Goal: Task Accomplishment & Management: Use online tool/utility

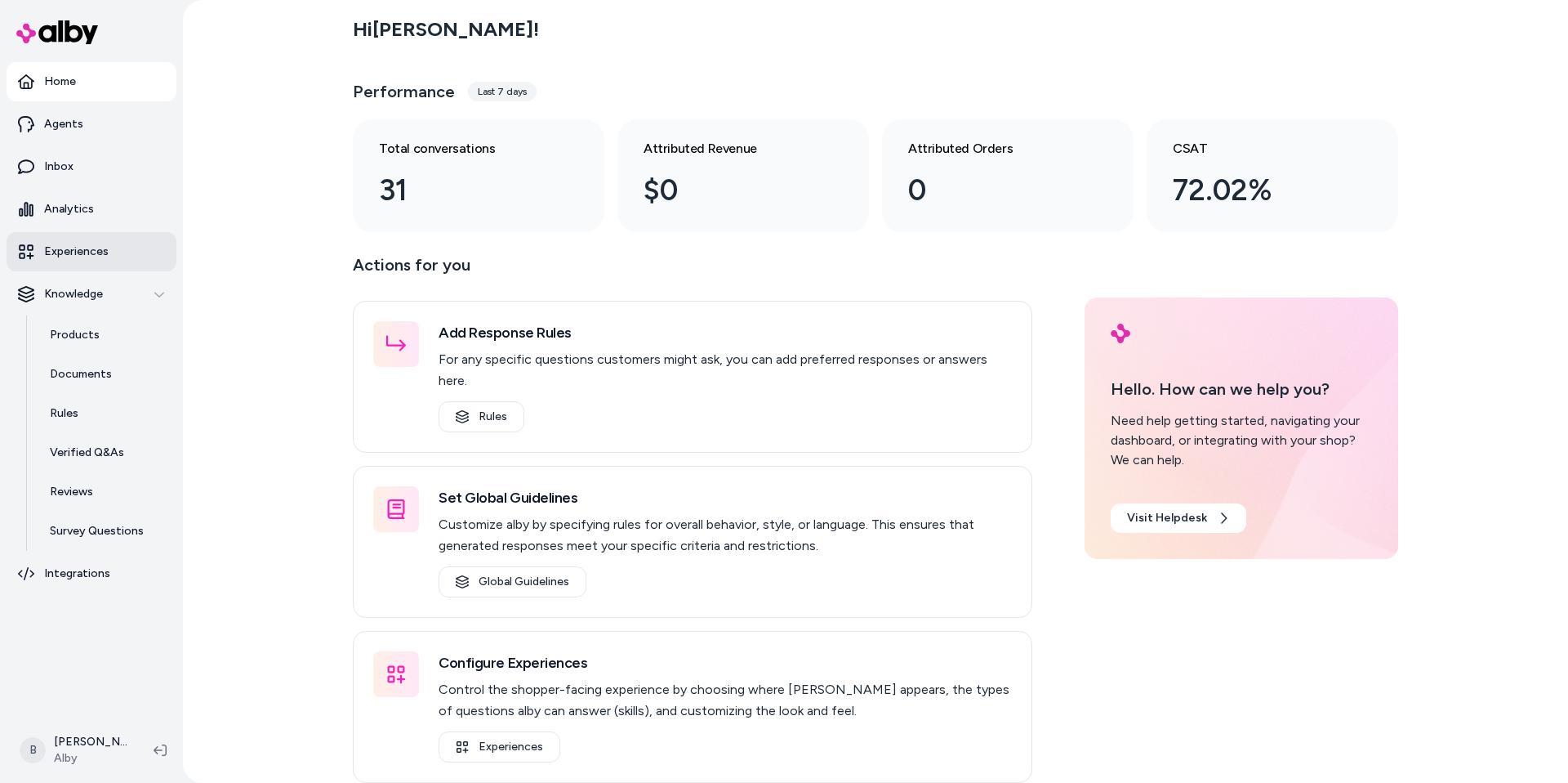
click at [76, 255] on p "Experiences" at bounding box center [77, 252] width 64 height 16
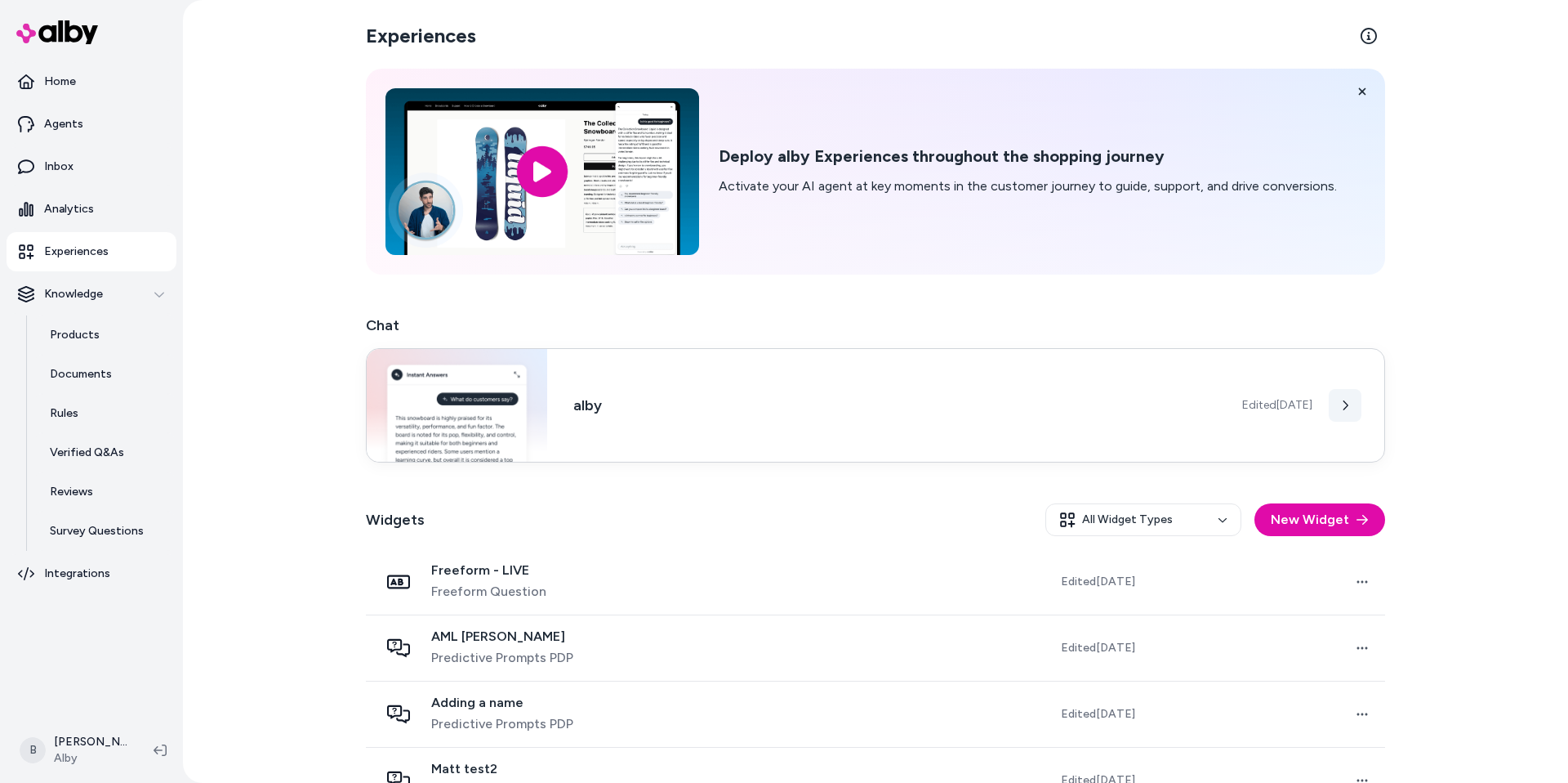
click at [1339, 407] on icon at bounding box center [1345, 406] width 11 height 11
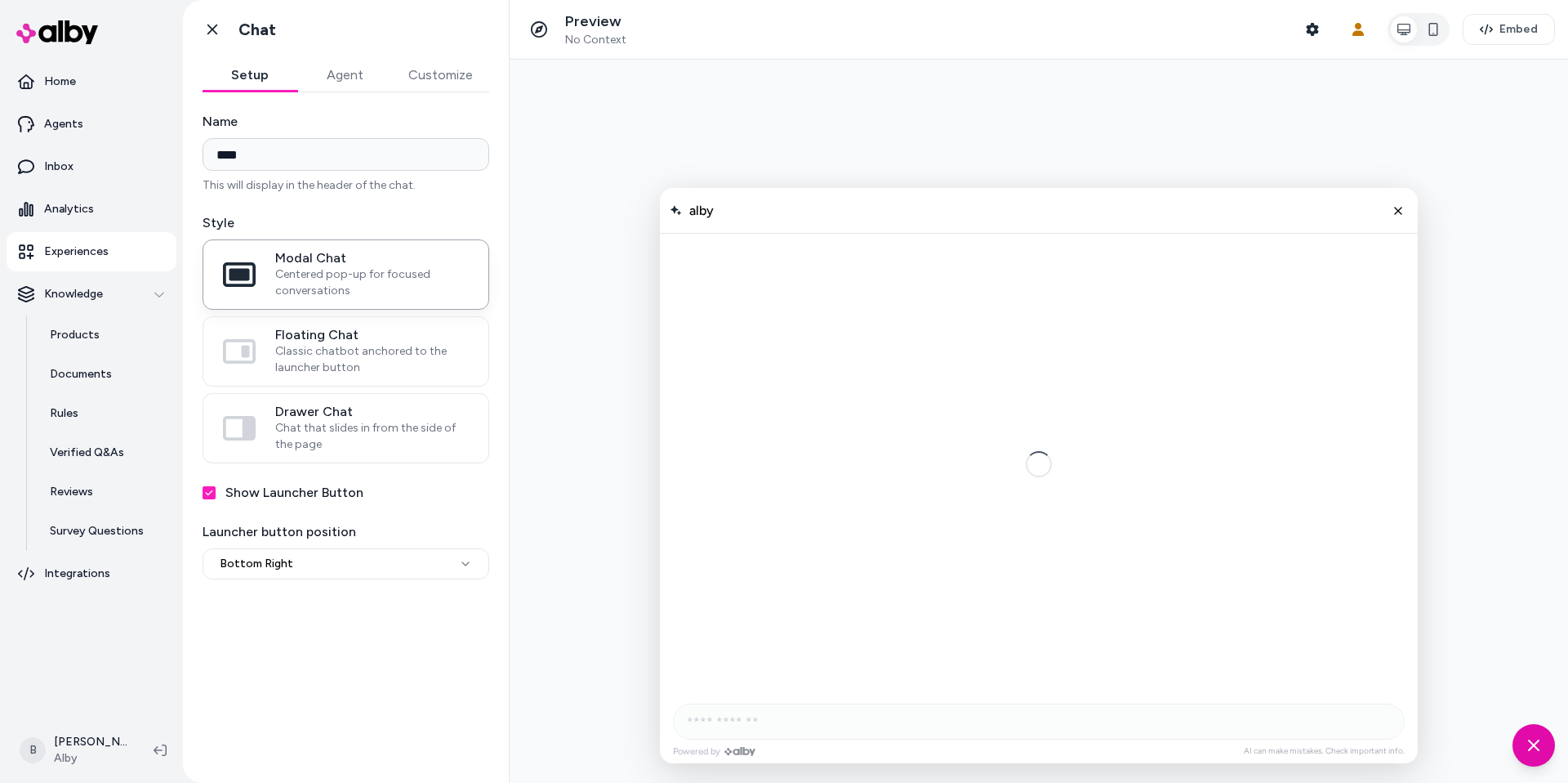
scroll to position [145, 0]
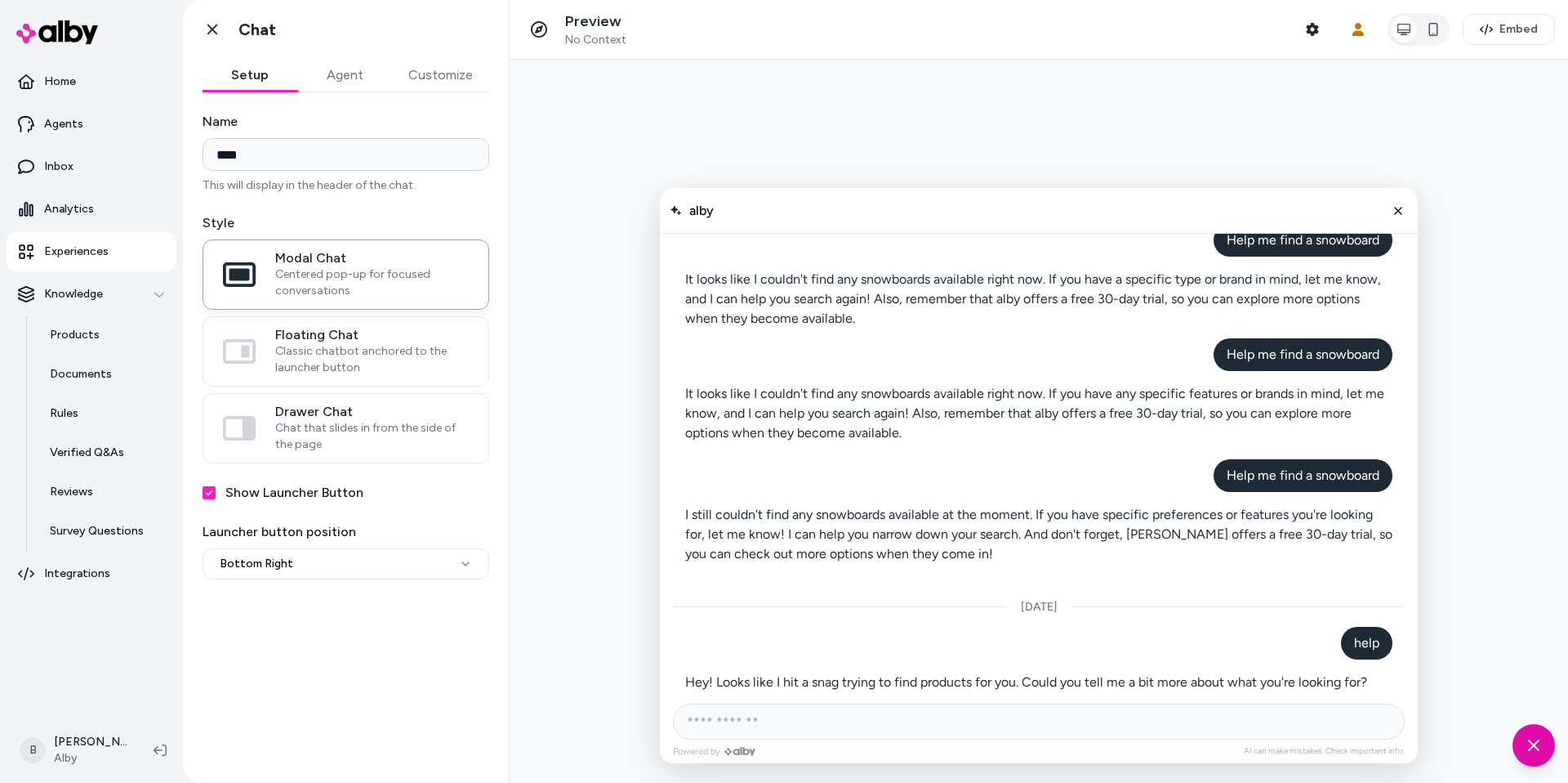
click at [430, 66] on button "Customize" at bounding box center [440, 75] width 97 height 33
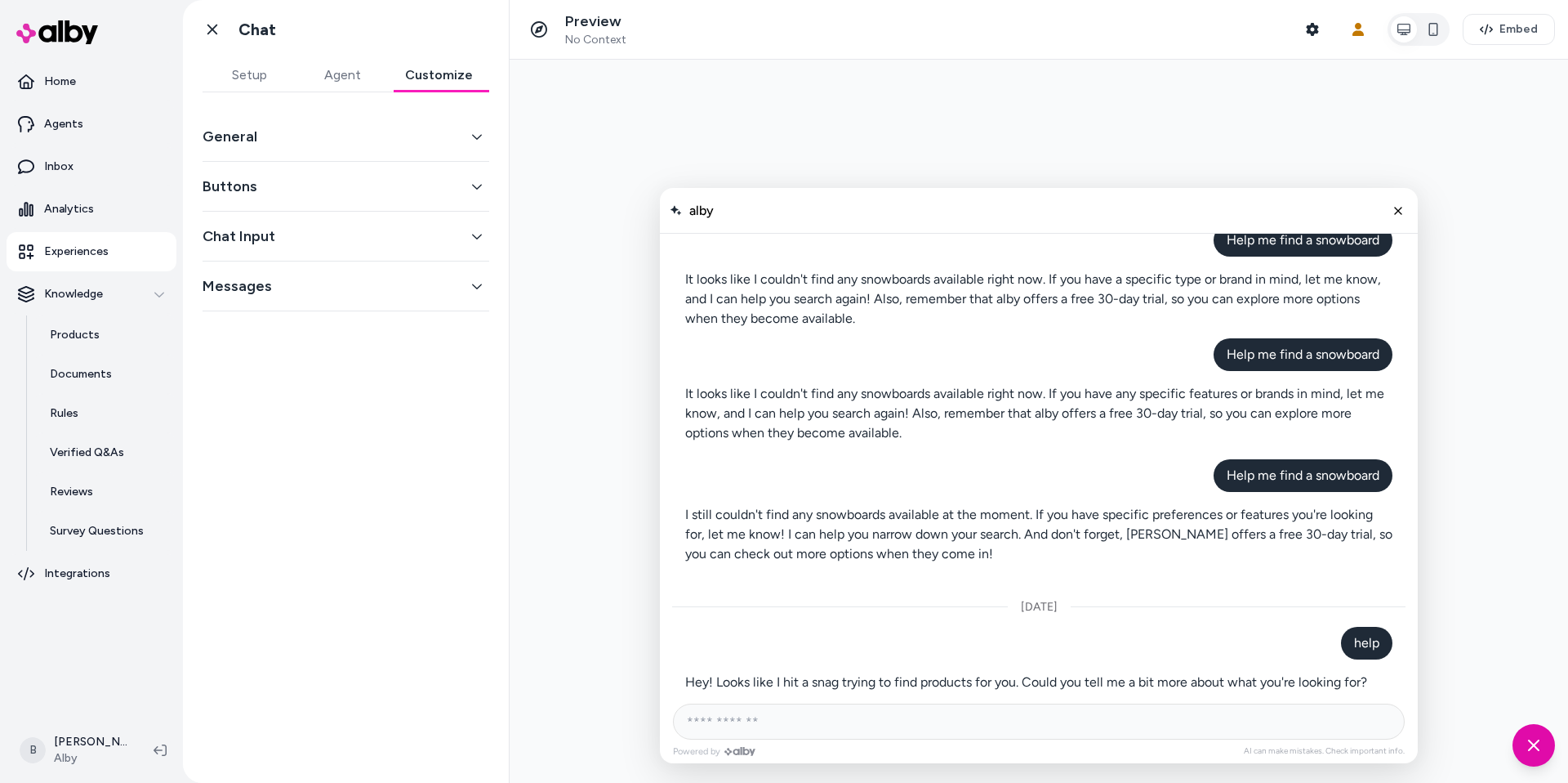
click at [257, 281] on button "Messages" at bounding box center [345, 286] width 286 height 23
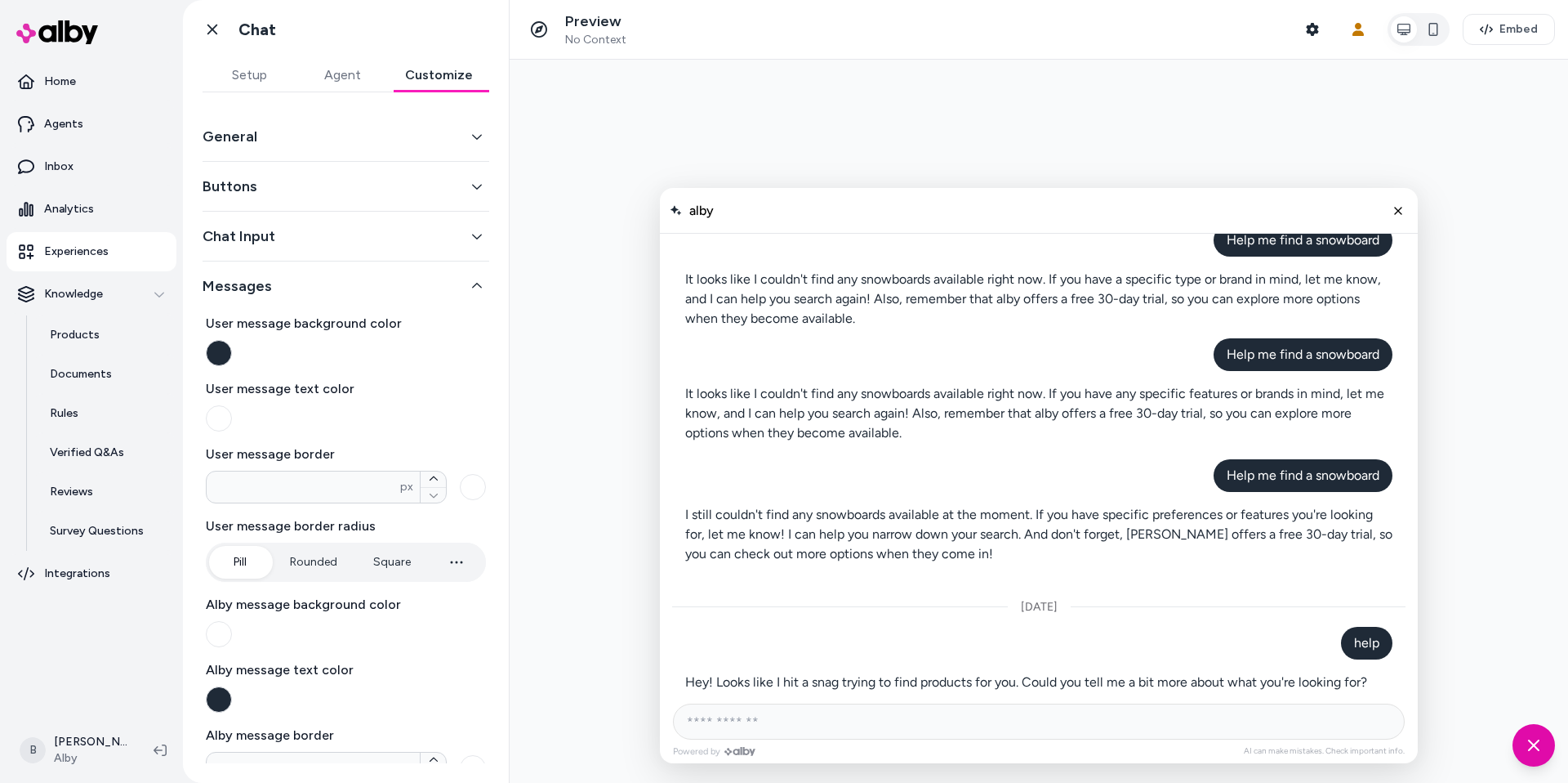
click at [257, 281] on button "Messages" at bounding box center [345, 286] width 286 height 23
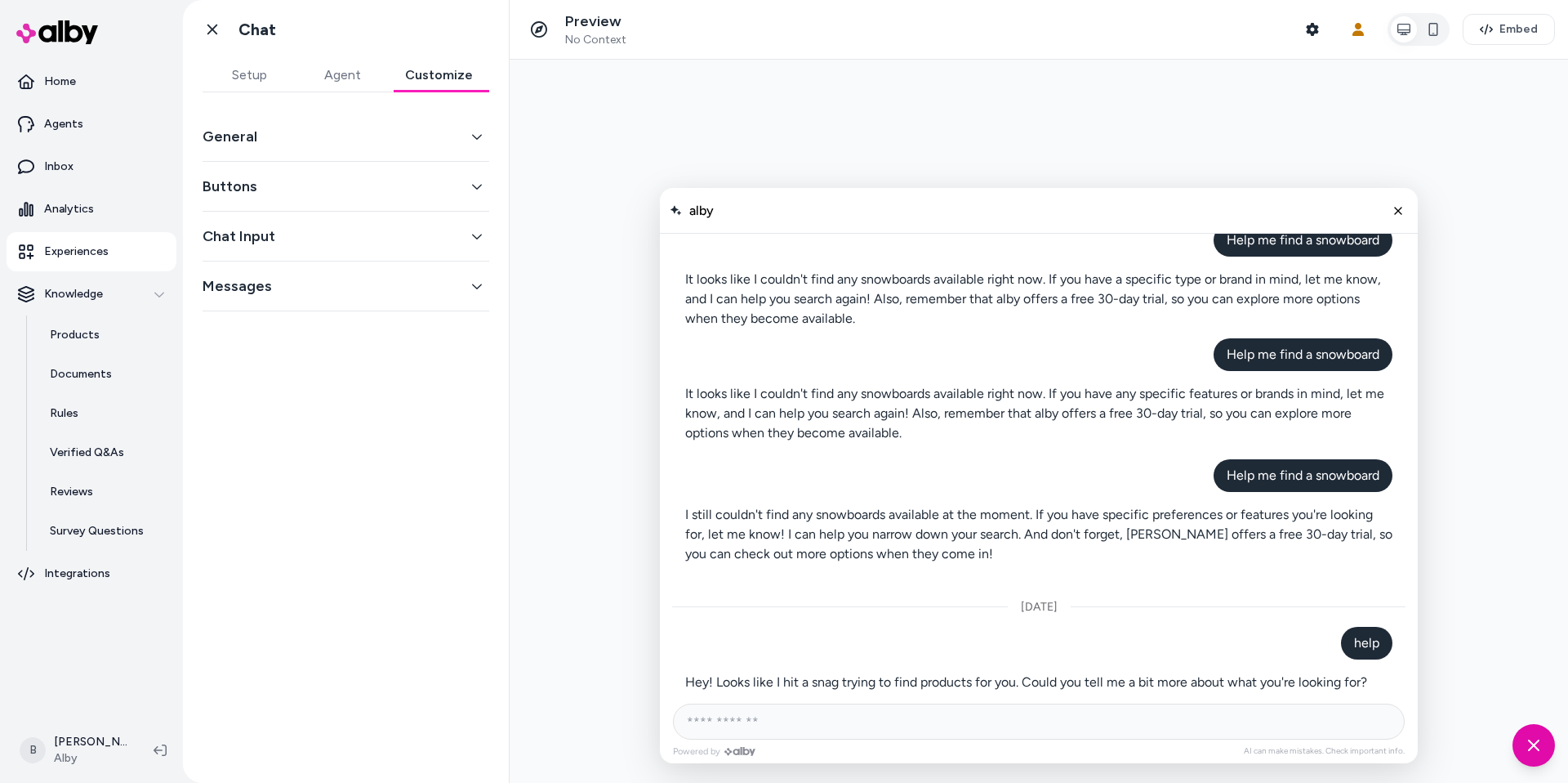
click at [270, 130] on button "General" at bounding box center [345, 136] width 286 height 23
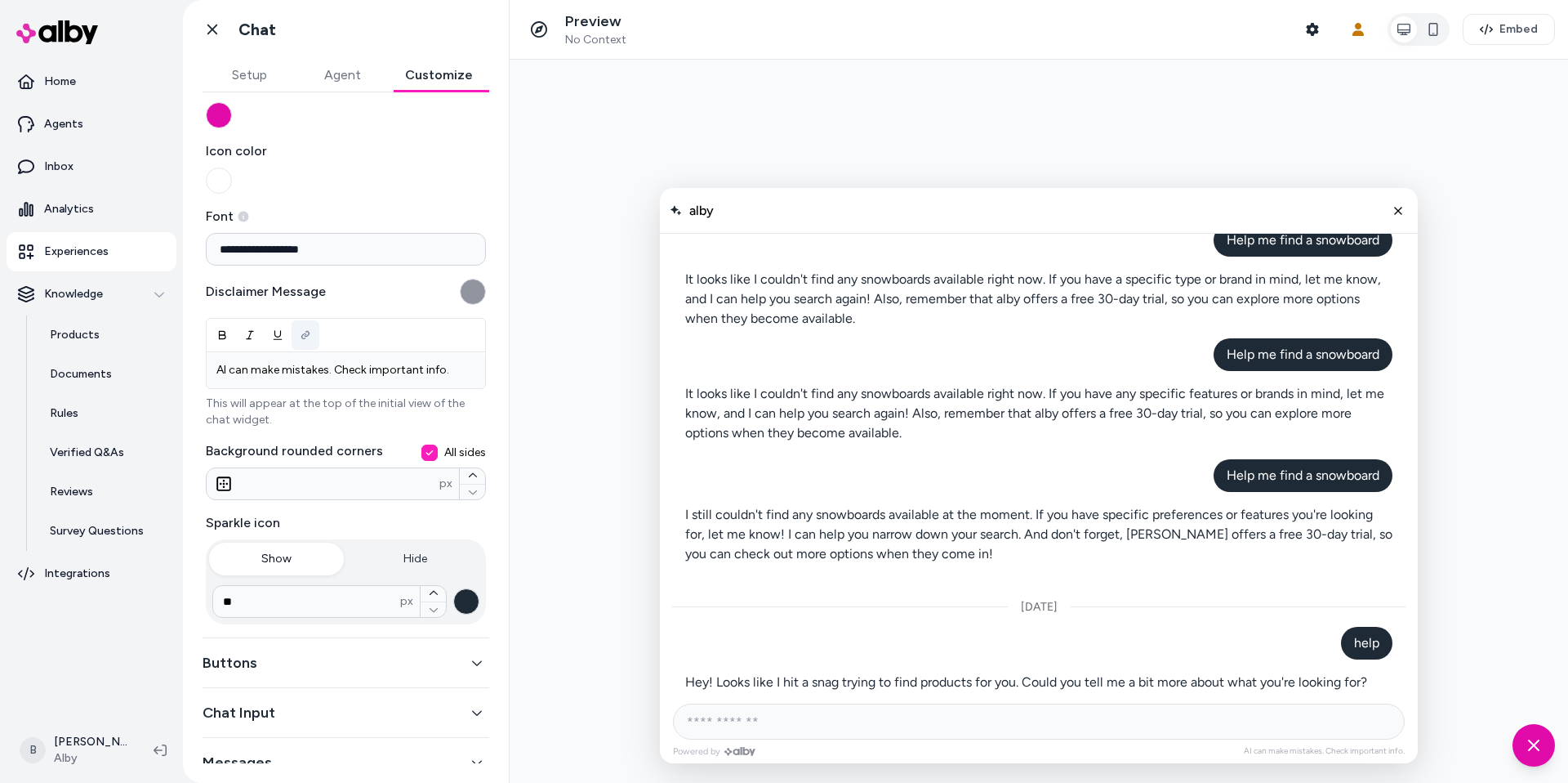
scroll to position [0, 0]
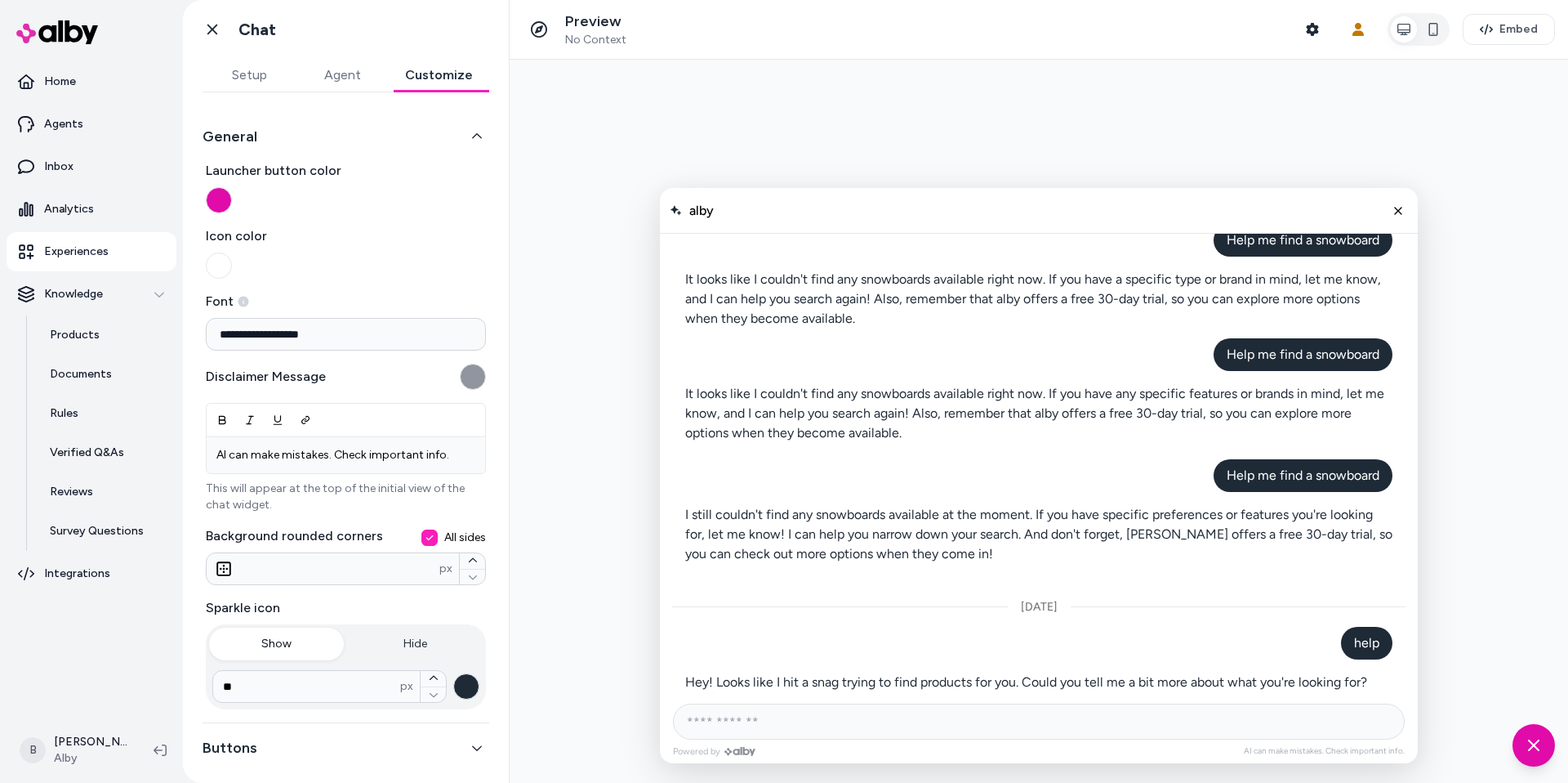
click at [333, 71] on button "Agent" at bounding box center [342, 75] width 94 height 33
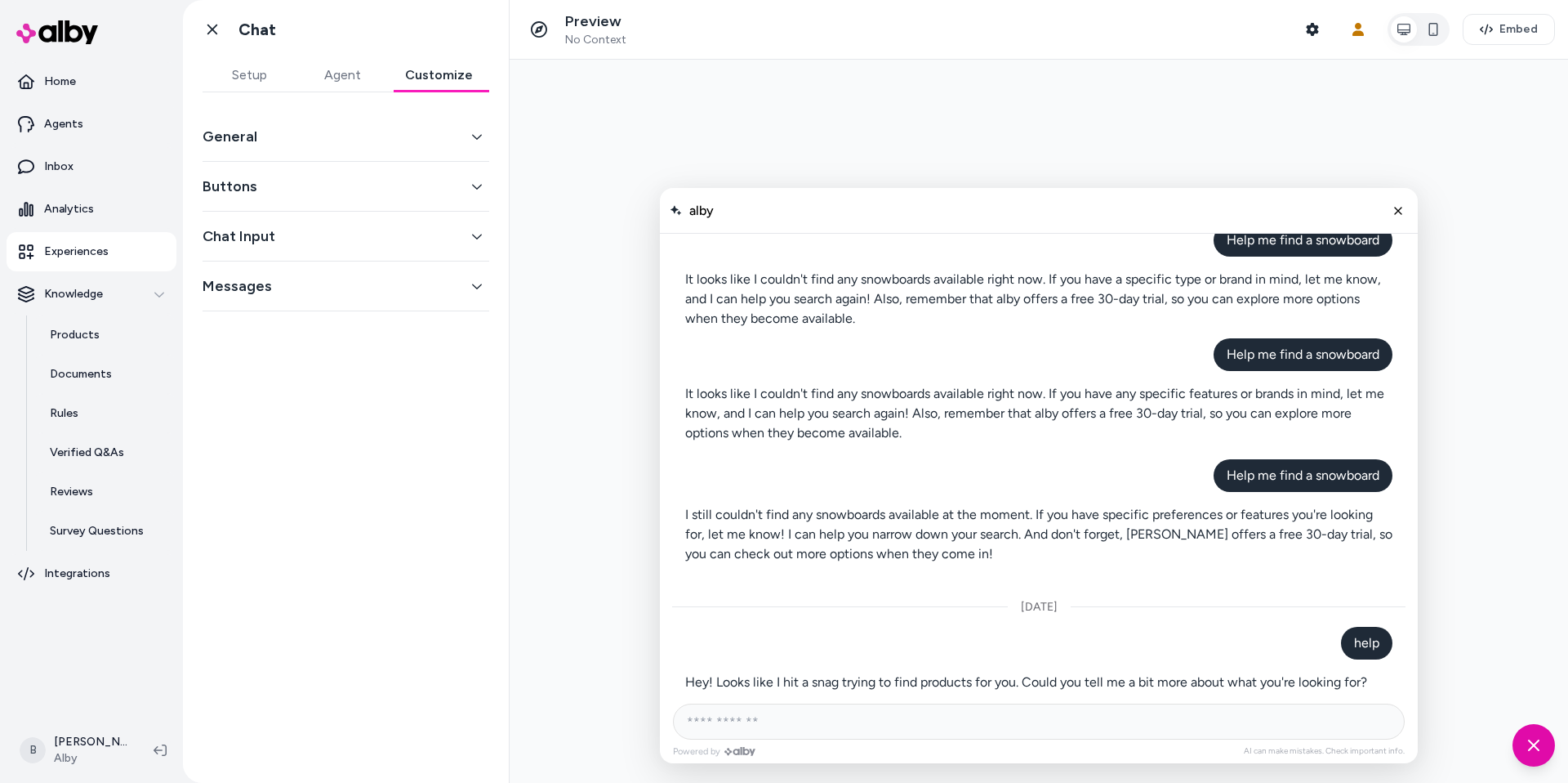
click at [414, 80] on button "Customize" at bounding box center [439, 75] width 100 height 33
click at [318, 137] on button "General" at bounding box center [345, 136] width 286 height 23
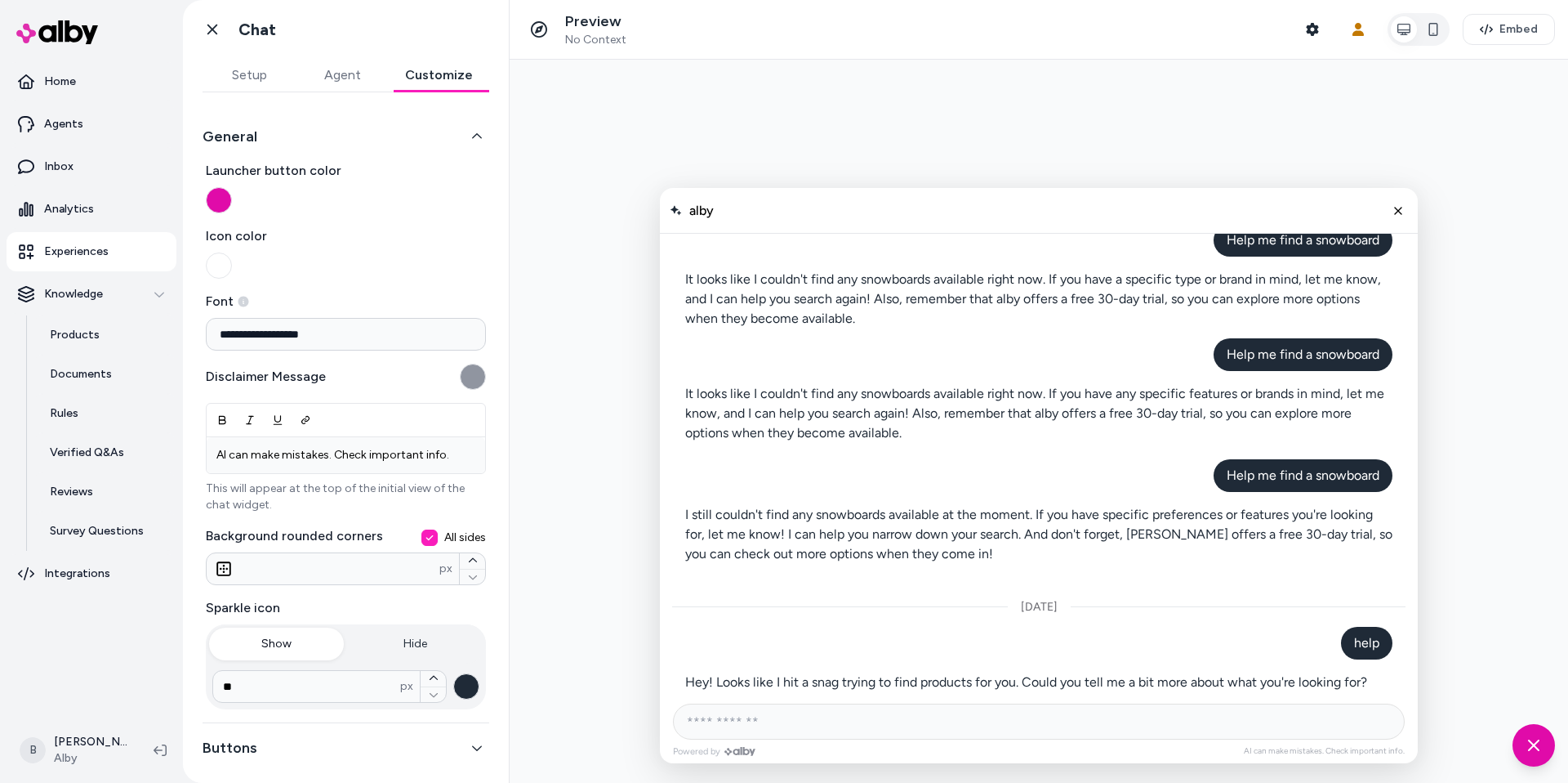
click at [1537, 768] on div at bounding box center [1534, 747] width 43 height 45
click at [1537, 753] on icon "Chat with our AI assistant" at bounding box center [1534, 745] width 21 height 21
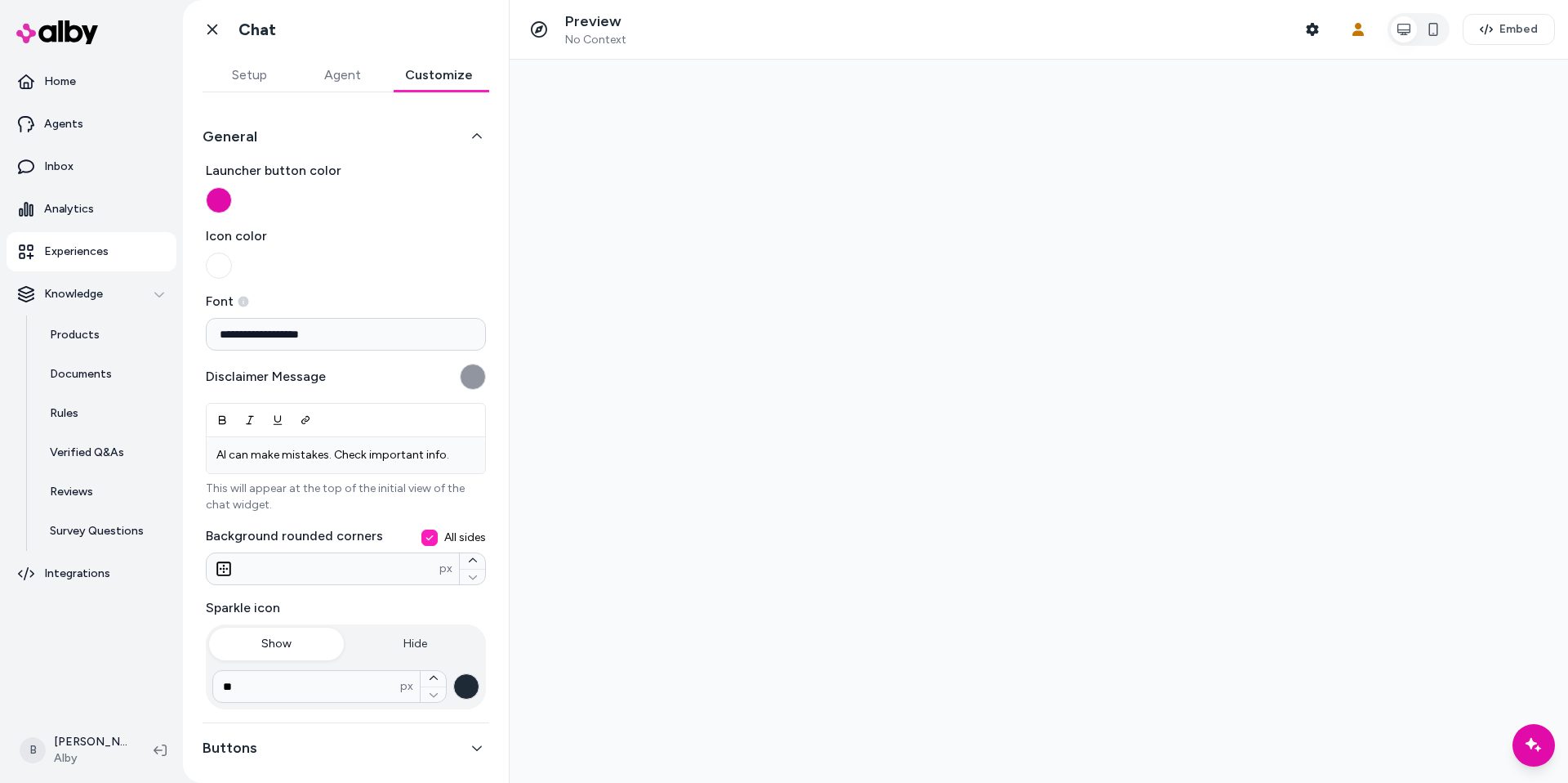
click at [215, 253] on button "Icon color" at bounding box center [219, 266] width 26 height 26
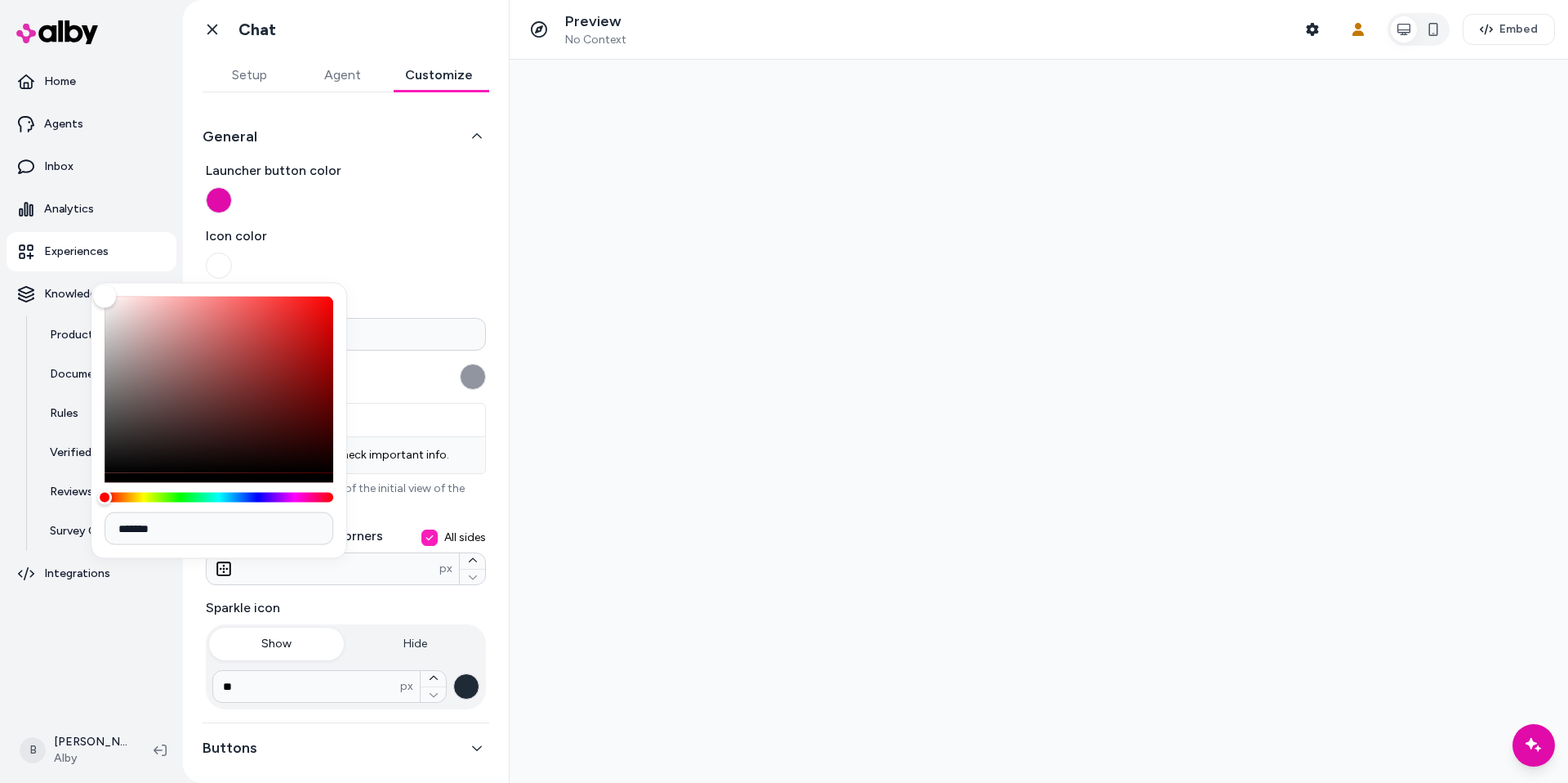
type input "*******"
click at [225, 374] on div "Color" at bounding box center [219, 385] width 229 height 177
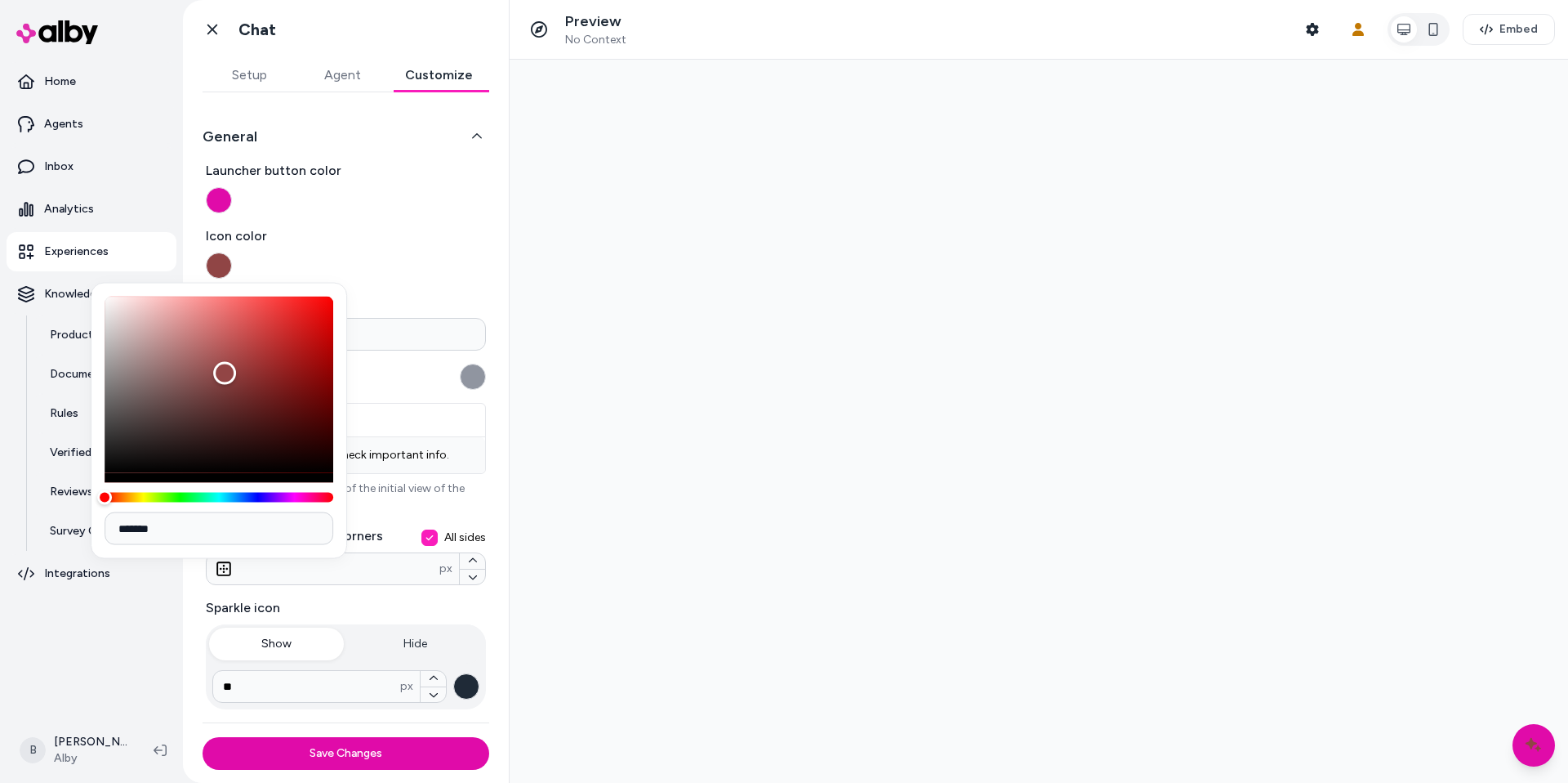
click at [366, 232] on span "Icon color" at bounding box center [346, 235] width 280 height 20
click at [232, 252] on button "Icon color" at bounding box center [219, 266] width 26 height 26
click at [771, 291] on div at bounding box center [1039, 421] width 1059 height 723
click at [88, 252] on p "Experiences" at bounding box center [77, 252] width 64 height 16
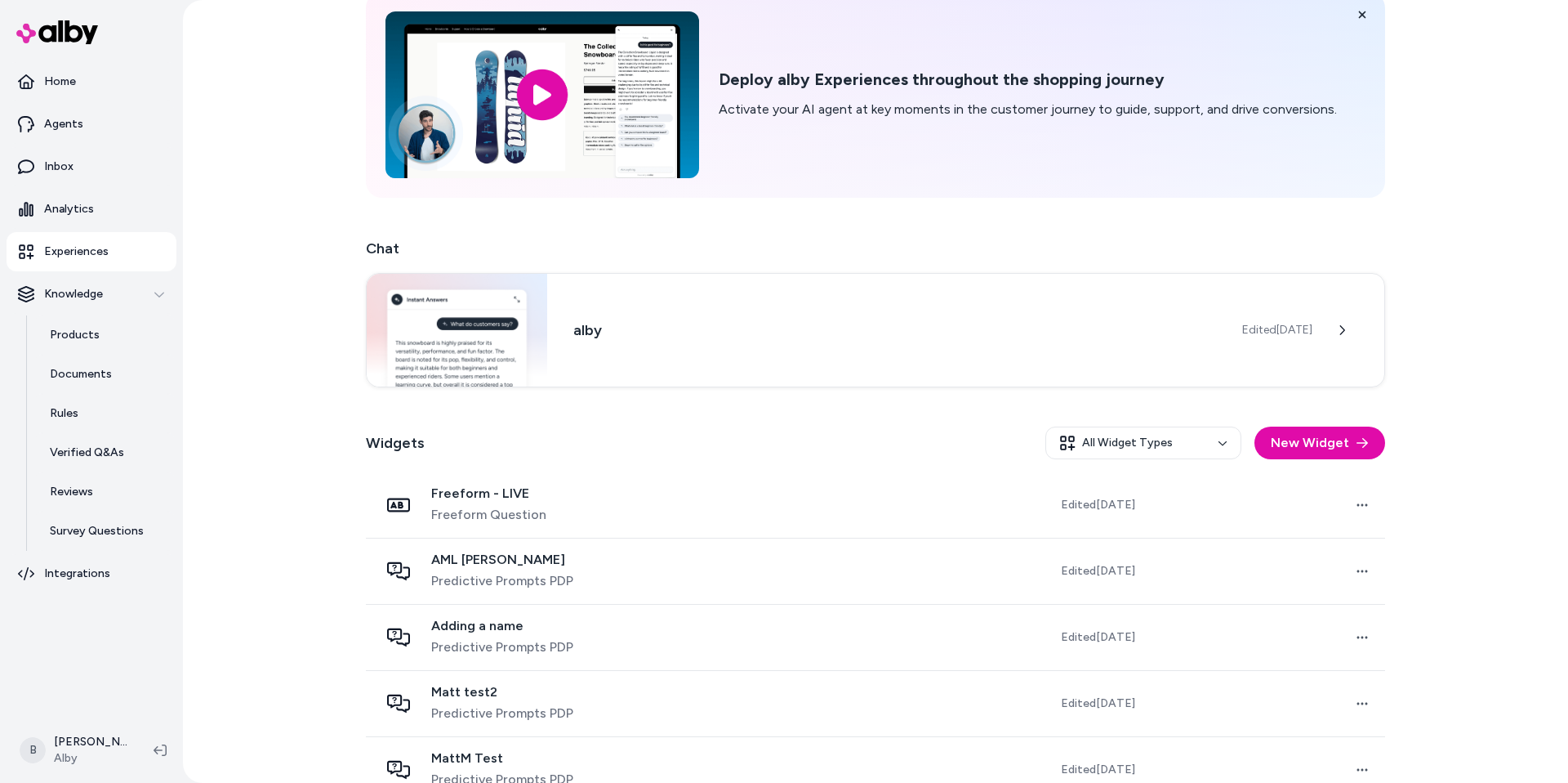
scroll to position [79, 0]
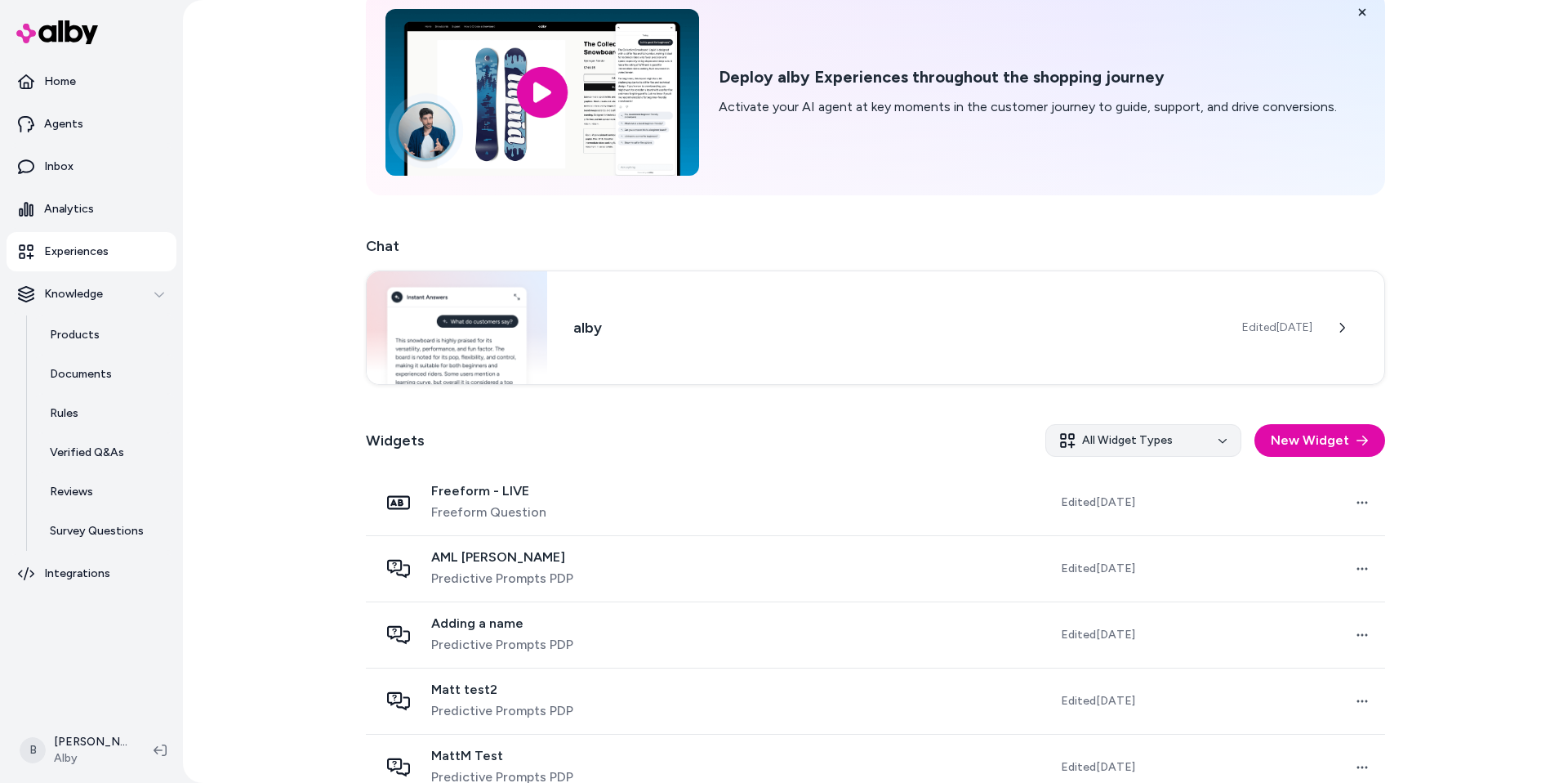
click at [1152, 423] on html "Home Agents Inbox Analytics Experiences Knowledge Products Documents Rules Veri…" at bounding box center [784, 392] width 1568 height 783
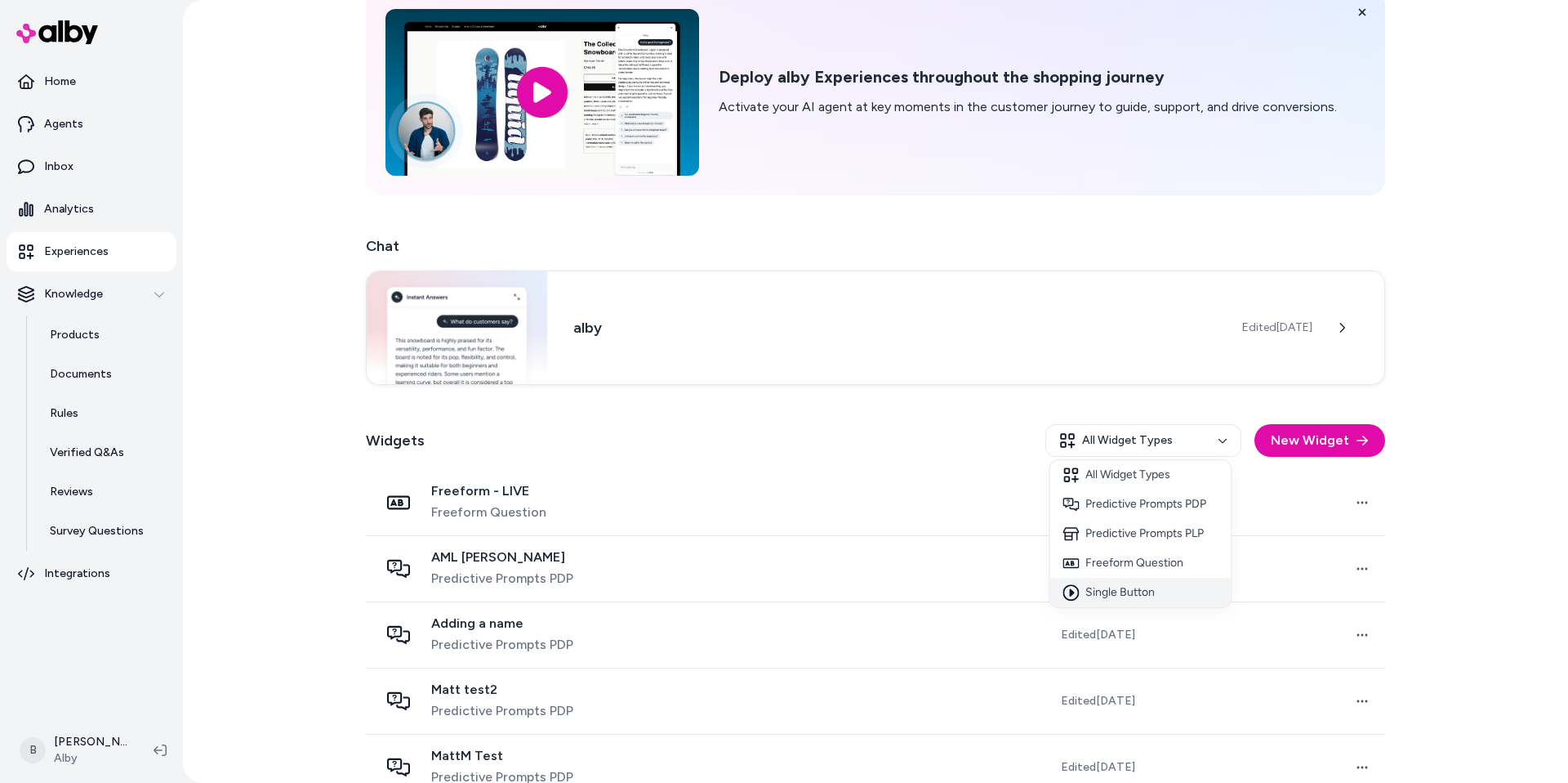
click at [1141, 593] on div "Single Button" at bounding box center [1141, 592] width 181 height 29
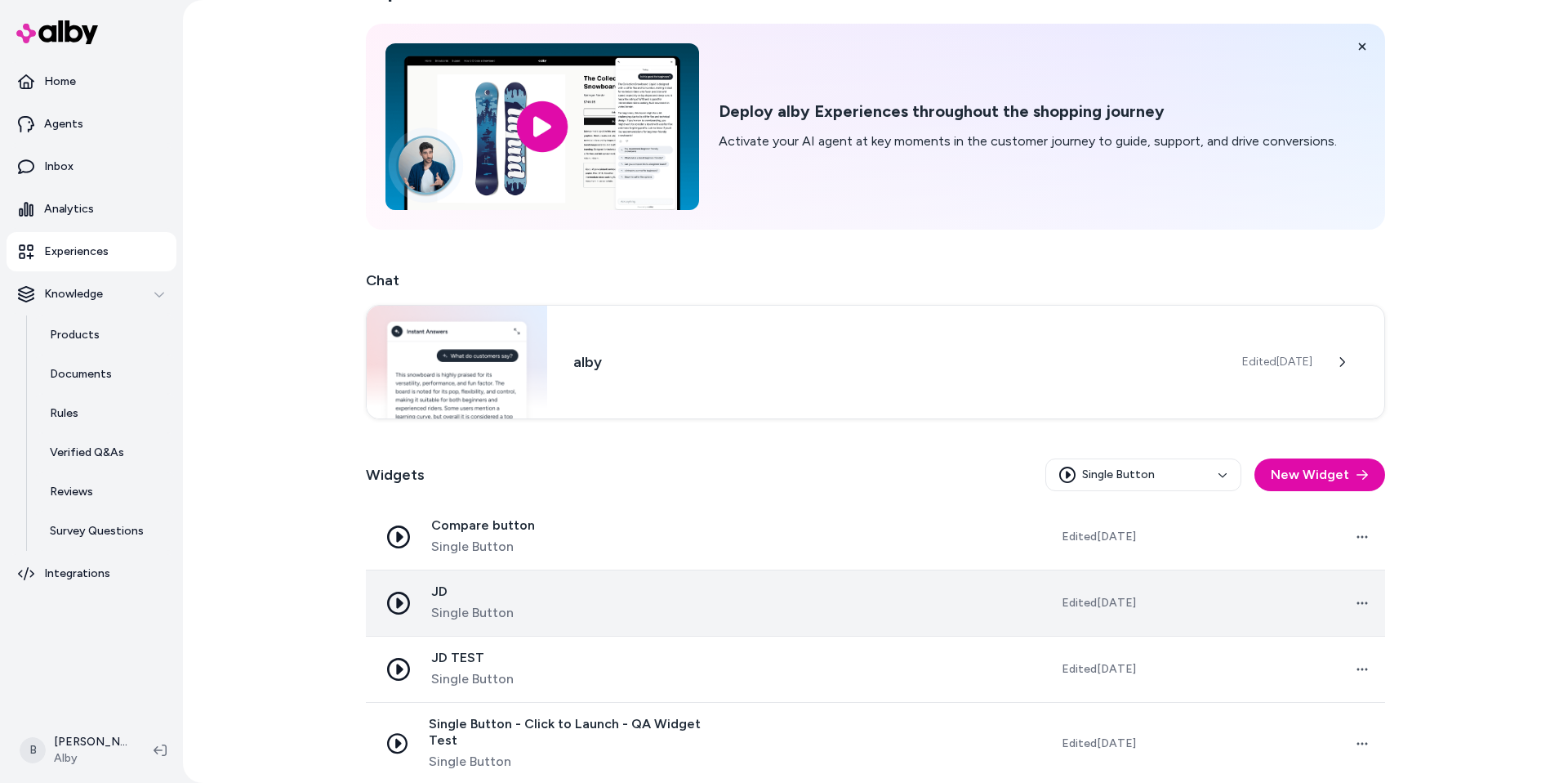
scroll to position [55, 0]
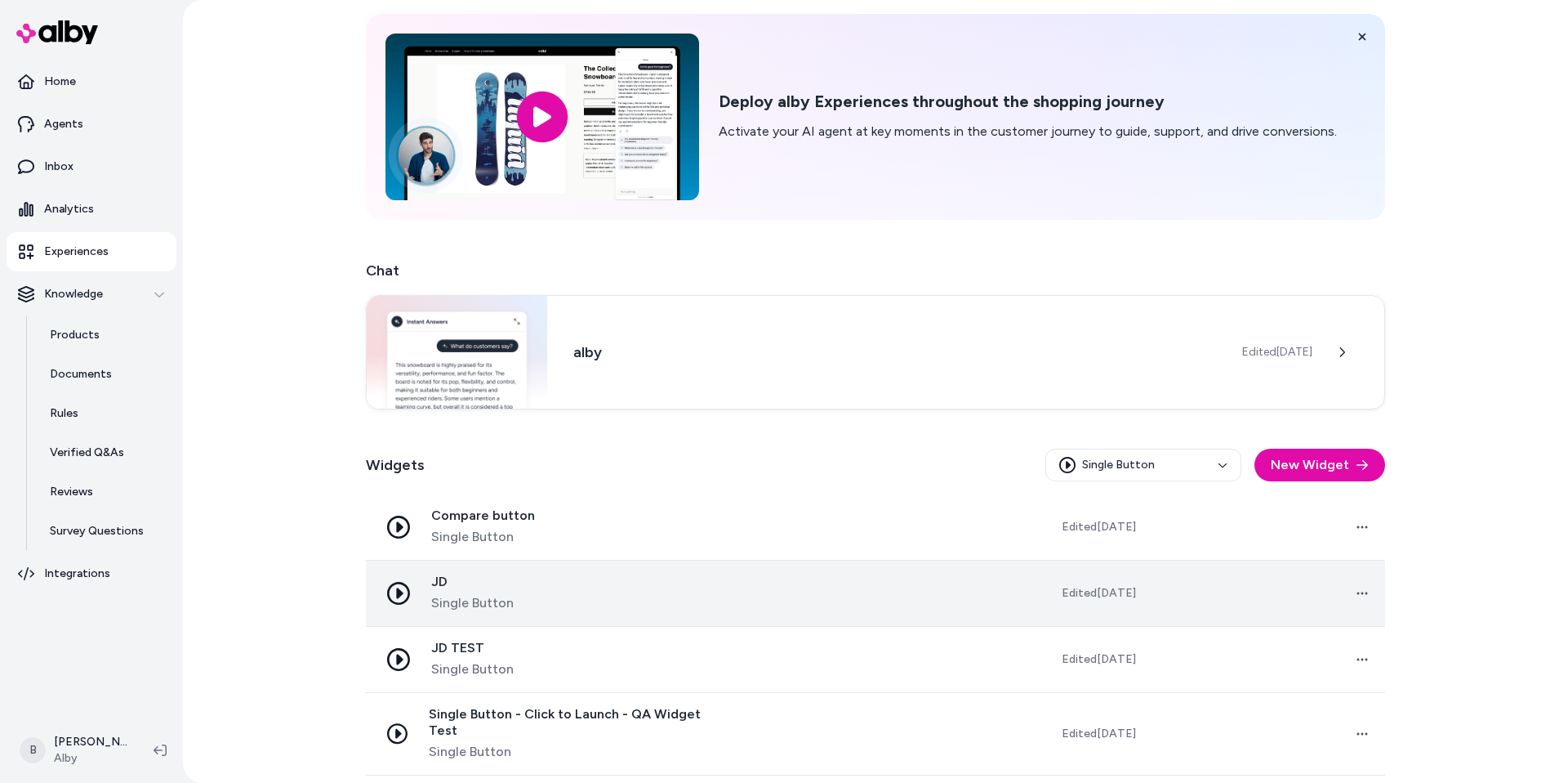
click at [473, 581] on span "JD" at bounding box center [472, 582] width 82 height 16
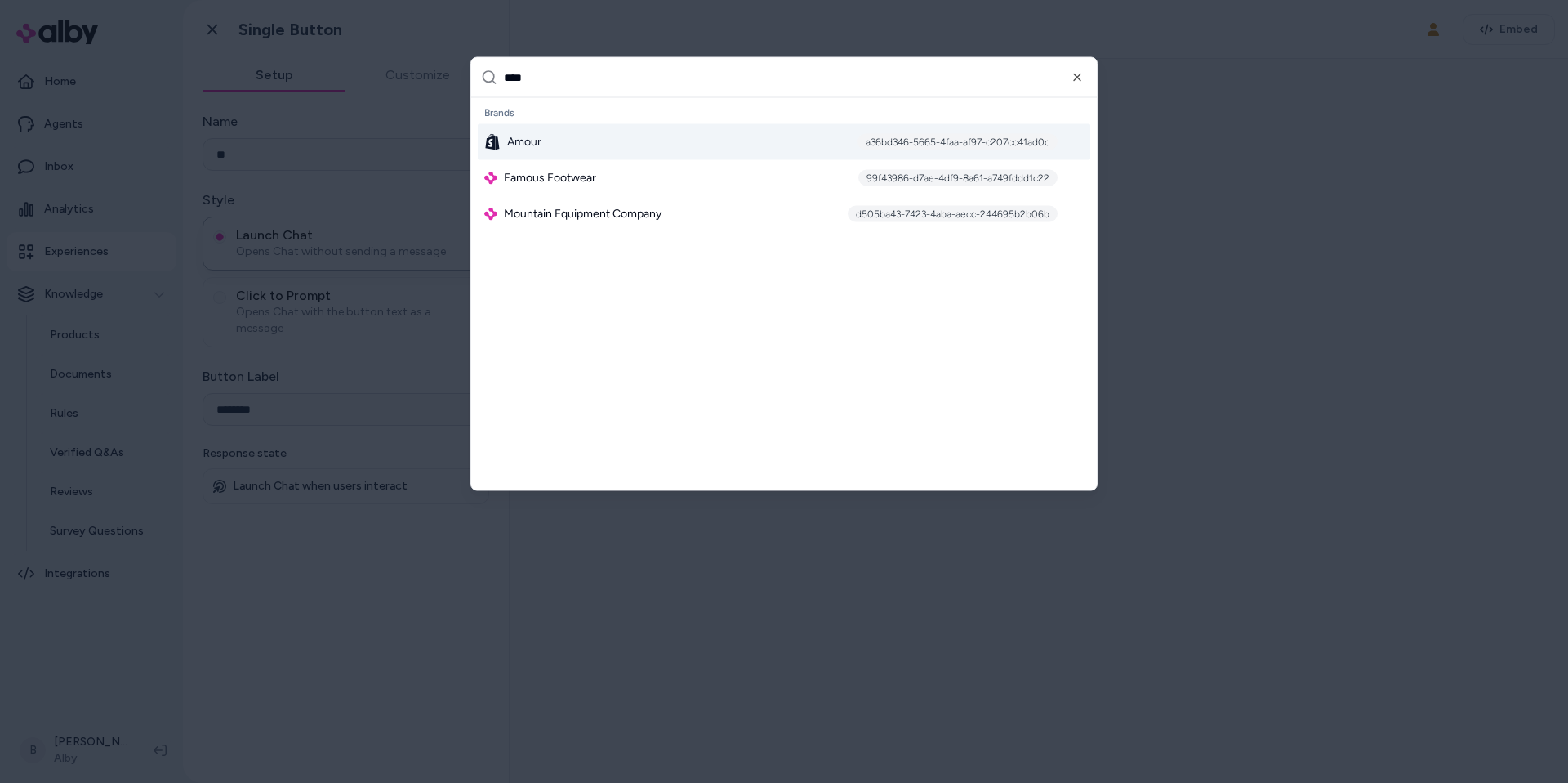
type input "*****"
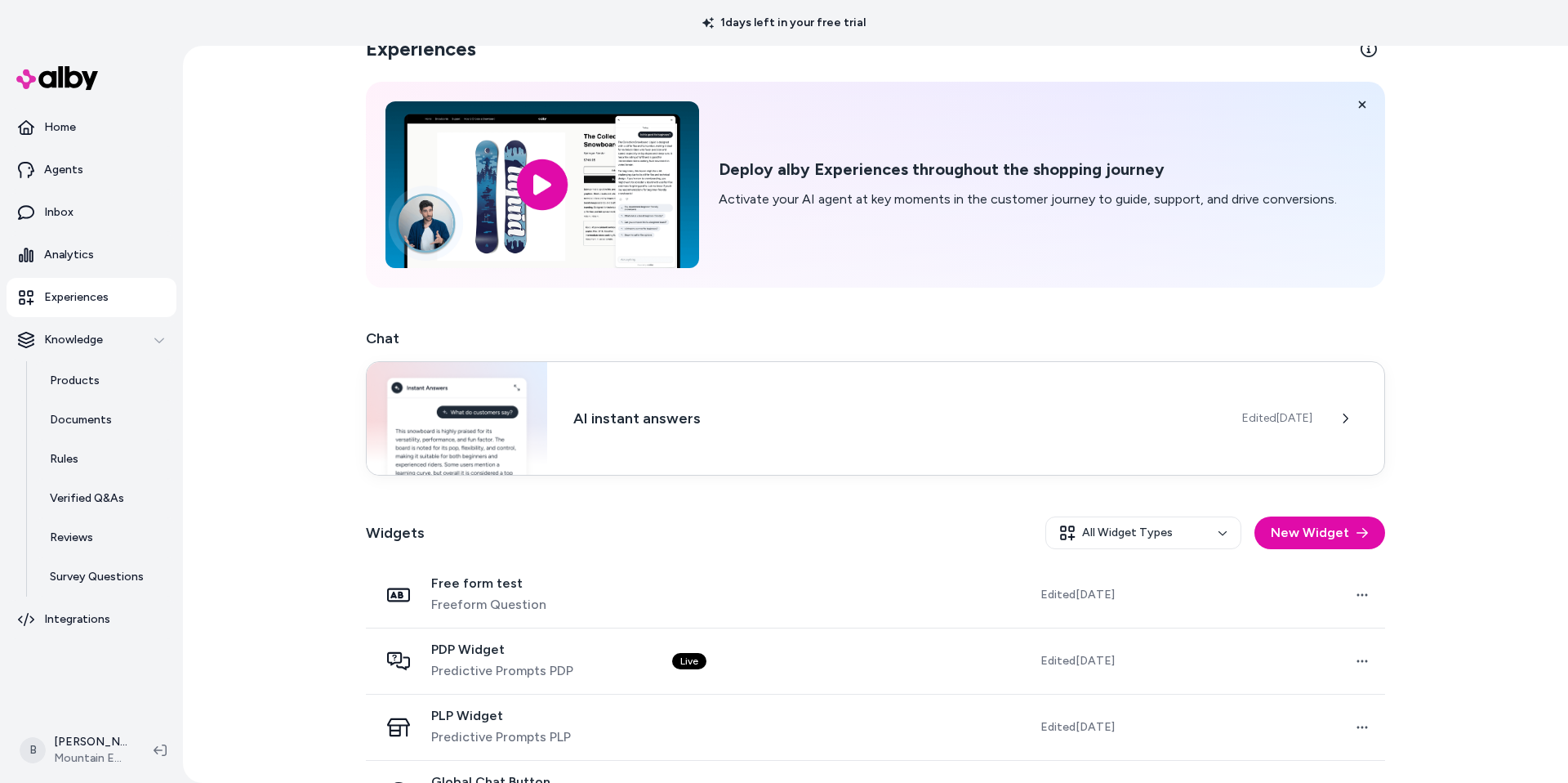
scroll to position [220, 0]
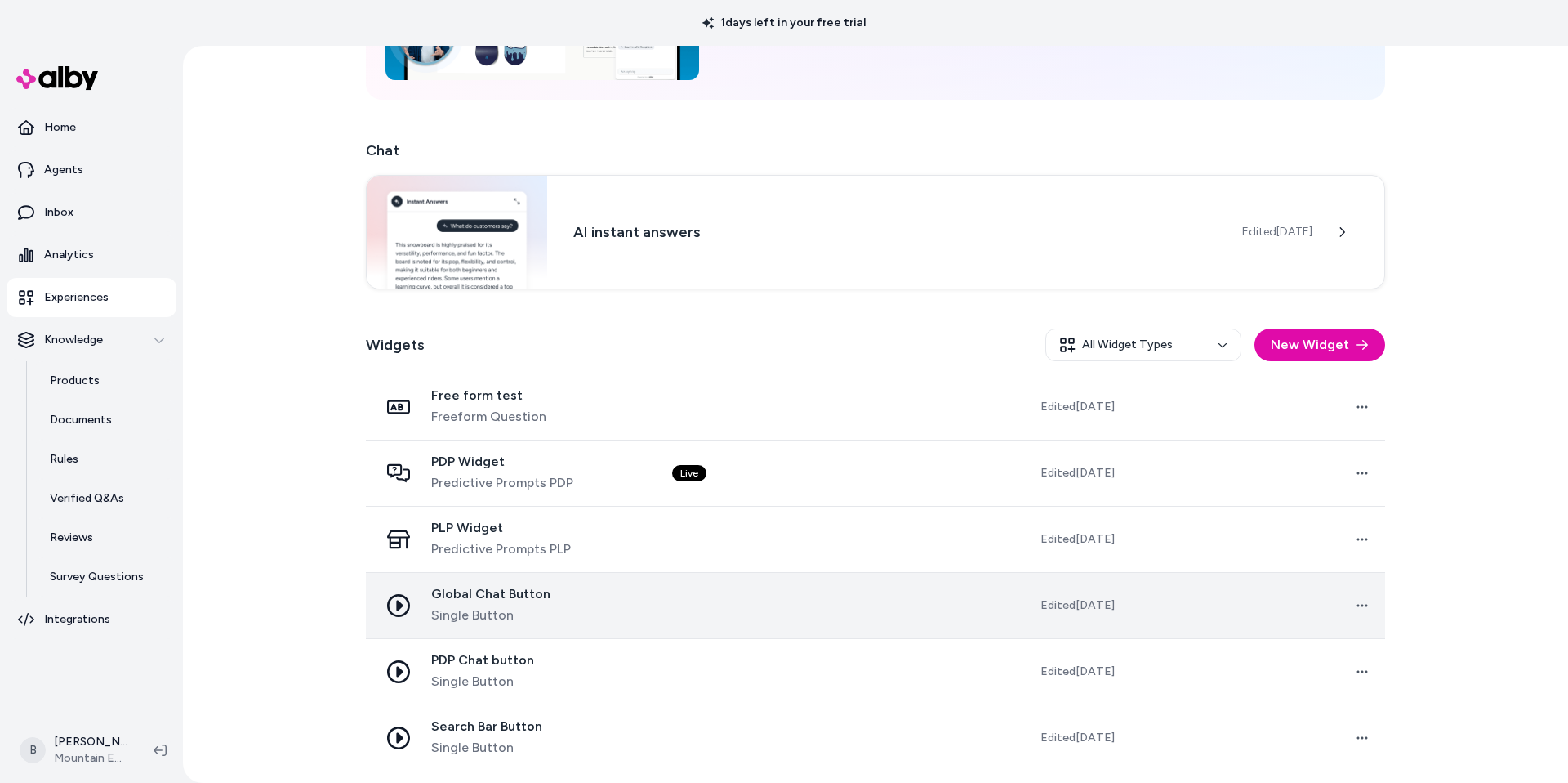
click at [556, 617] on div "Global Chat Button Single Button" at bounding box center [512, 605] width 267 height 39
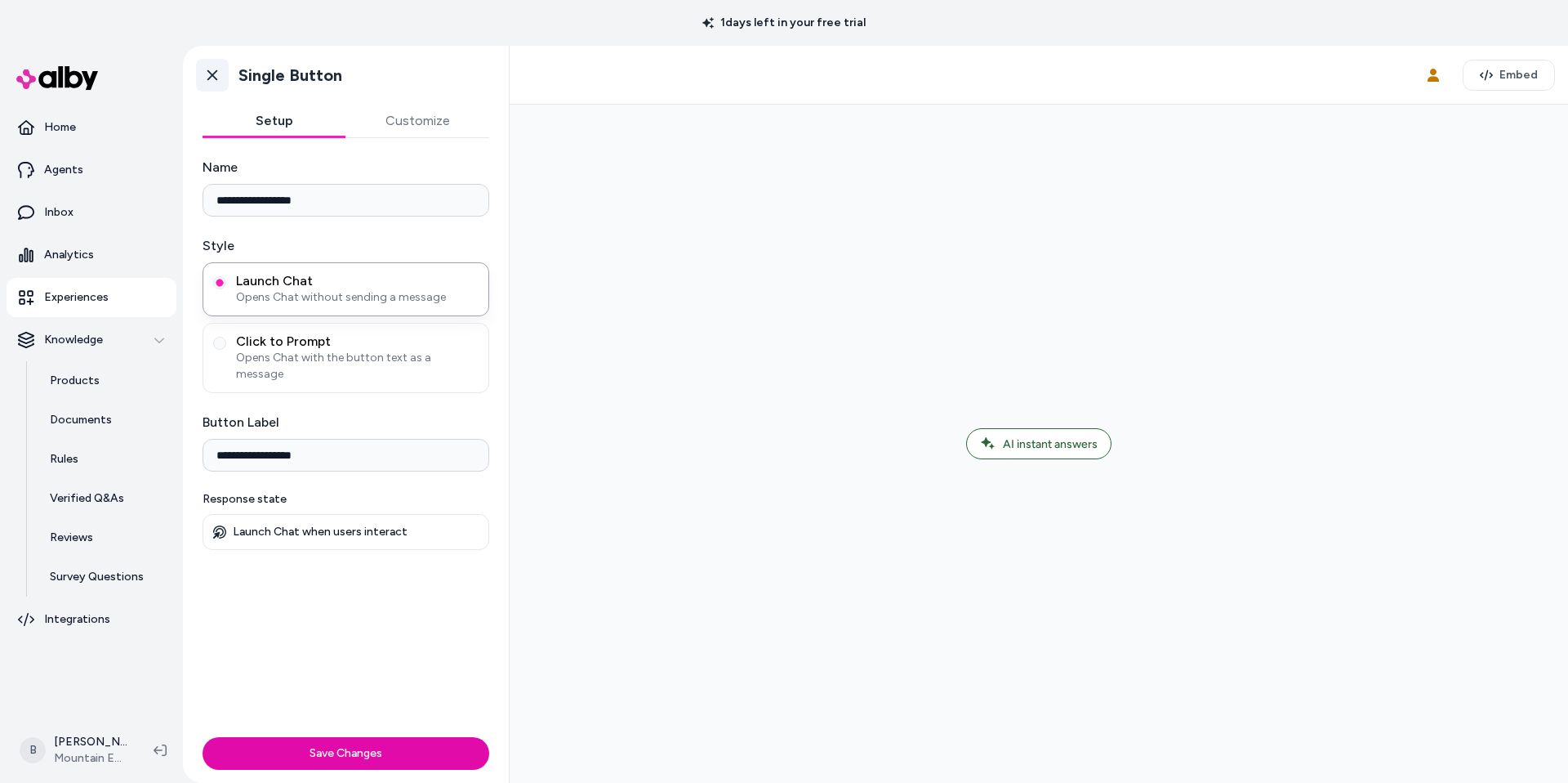
click at [215, 62] on link "Go back" at bounding box center [212, 75] width 33 height 33
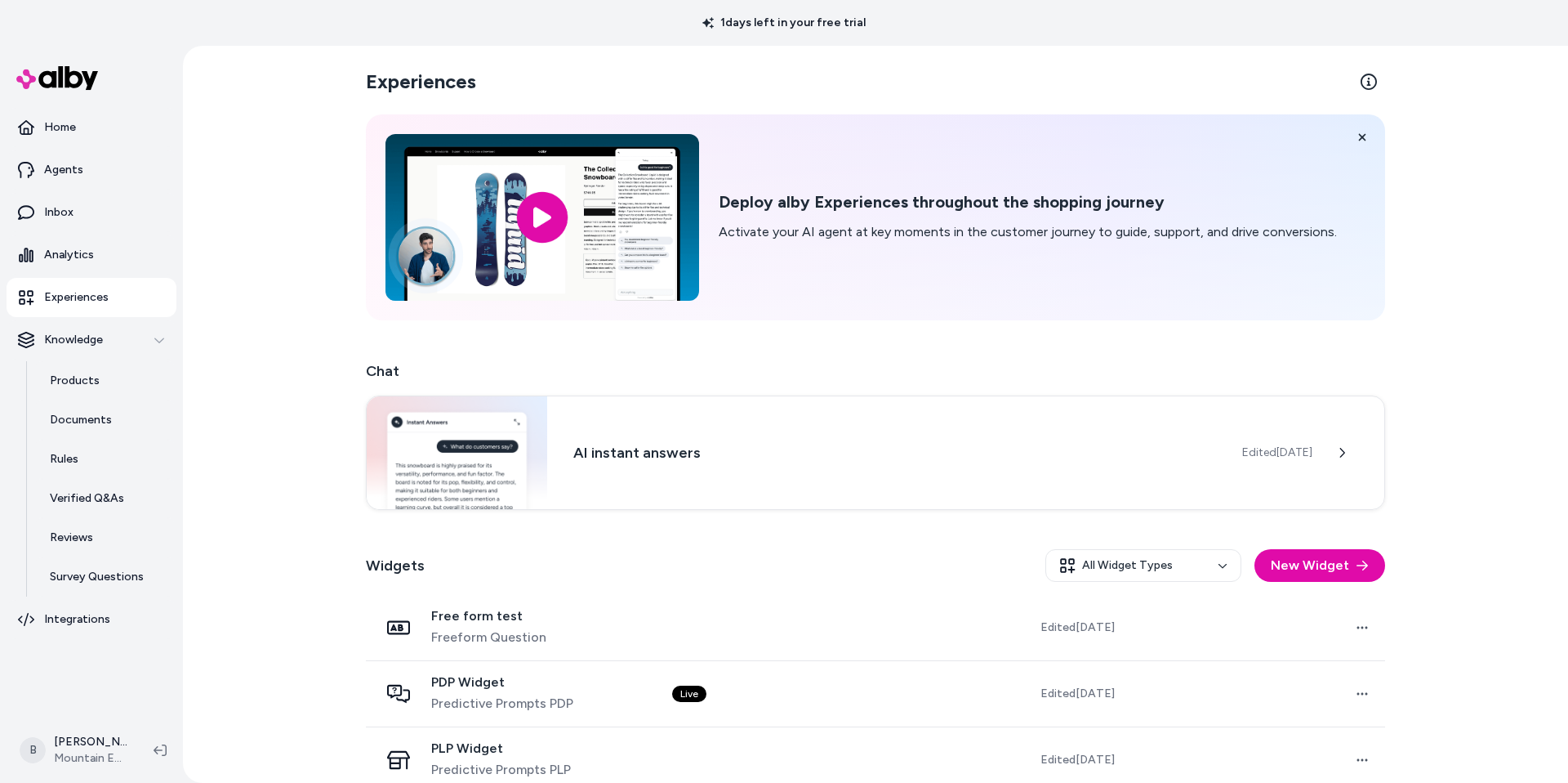
scroll to position [220, 0]
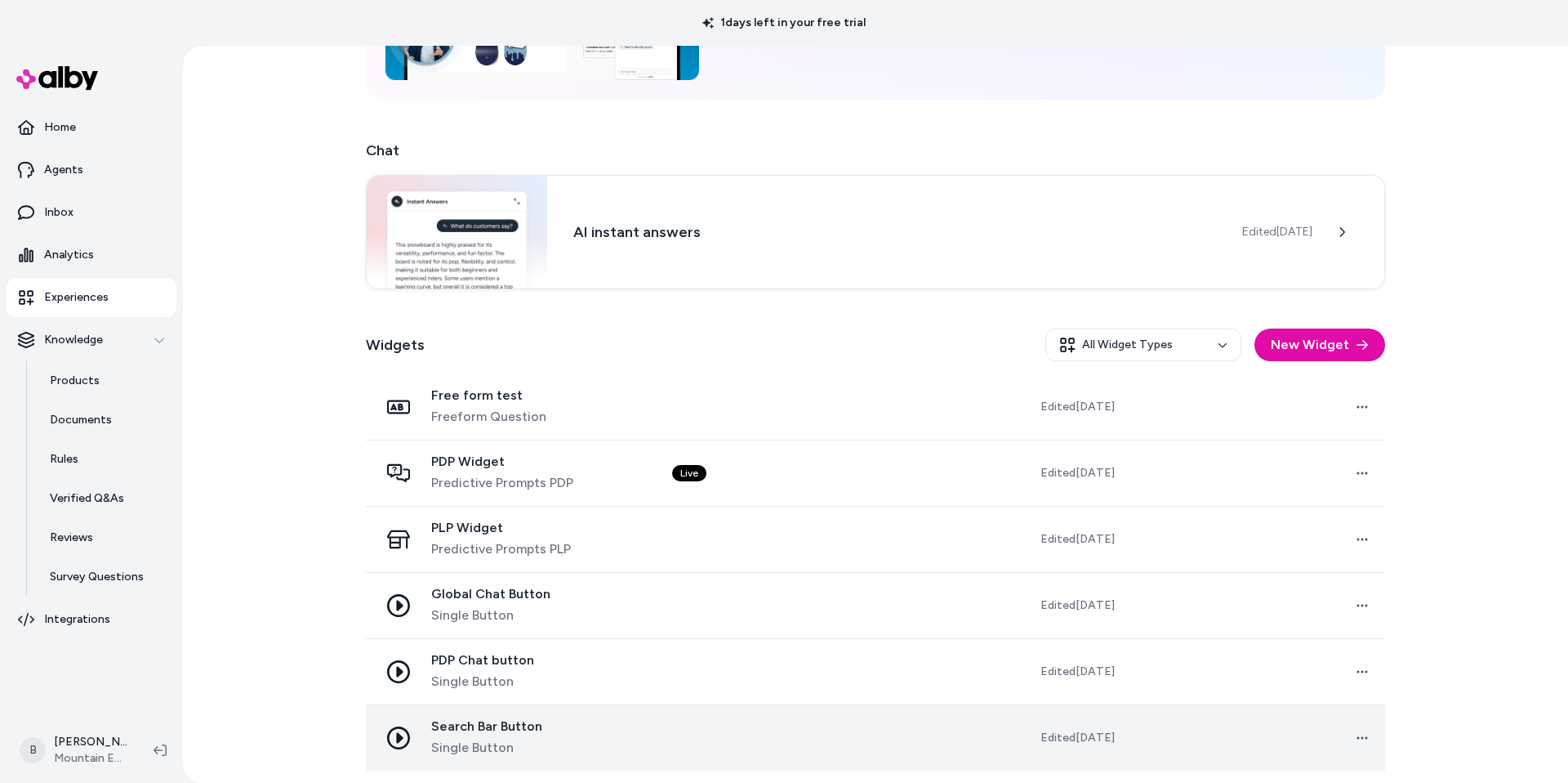
click at [503, 723] on span "Search Bar Button" at bounding box center [487, 726] width 112 height 16
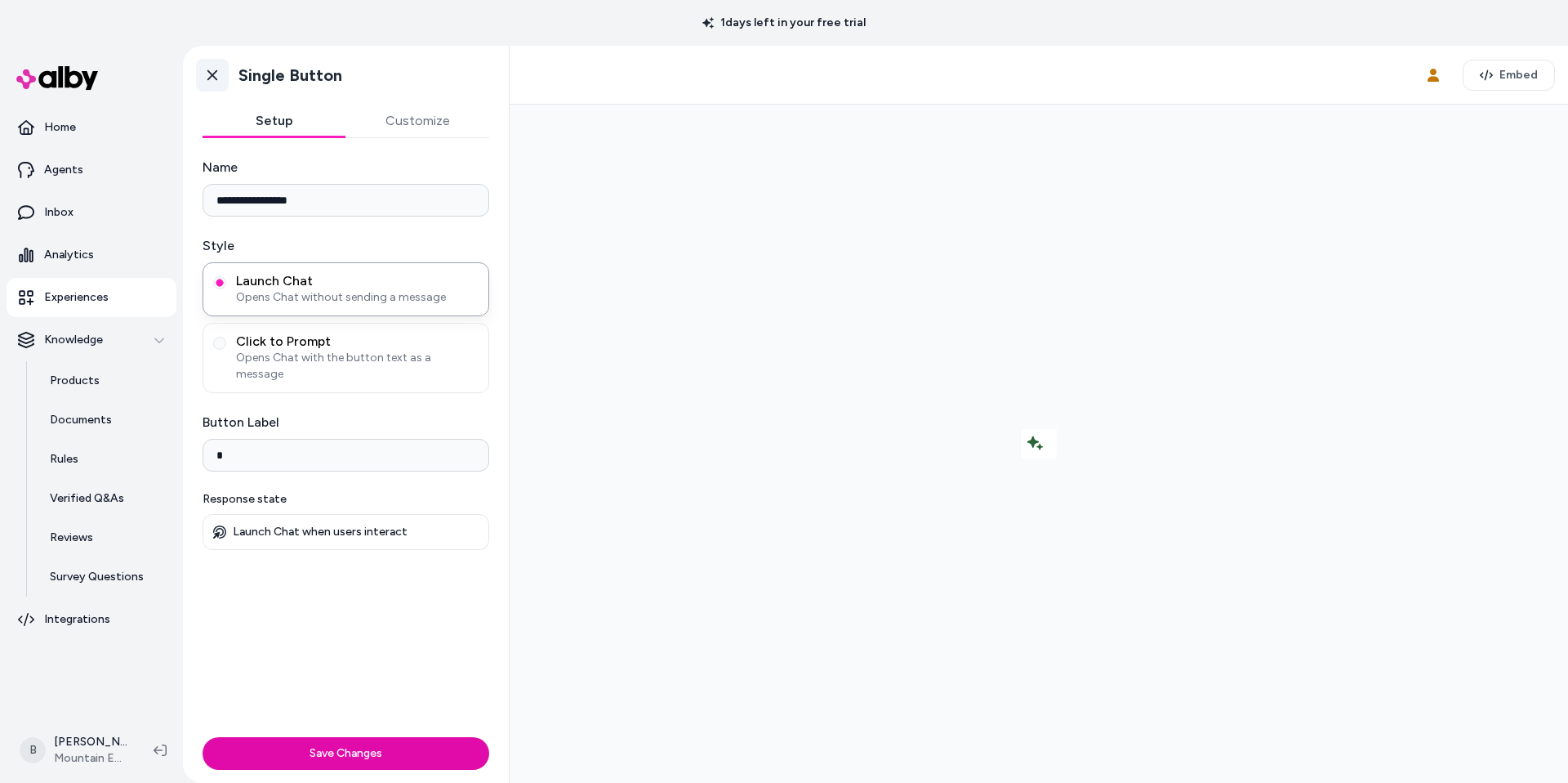
click at [210, 64] on link "Go back" at bounding box center [212, 75] width 33 height 33
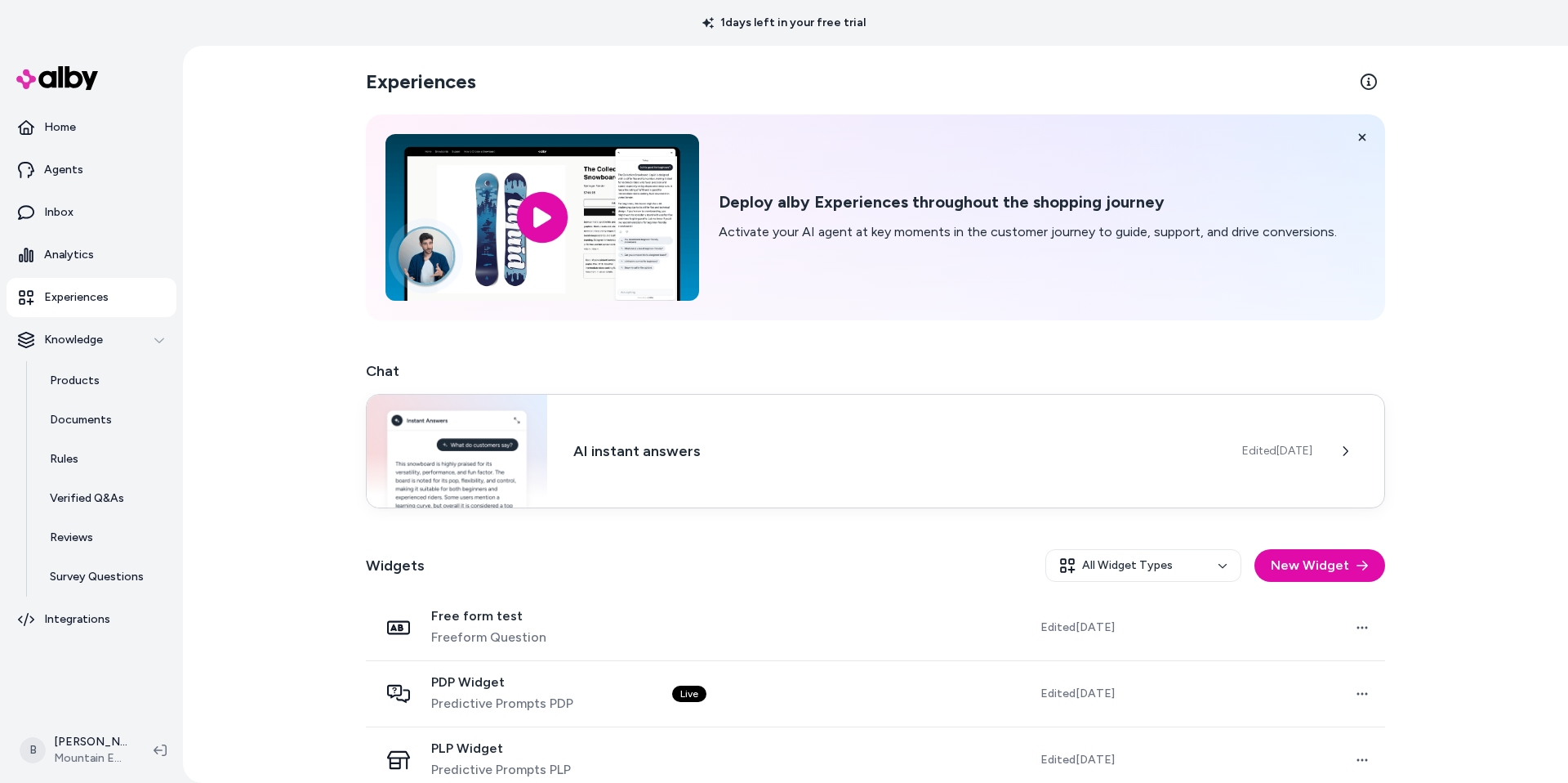
click at [743, 479] on div "AI instant answers Edited Jul 31, 2025" at bounding box center [875, 451] width 1020 height 114
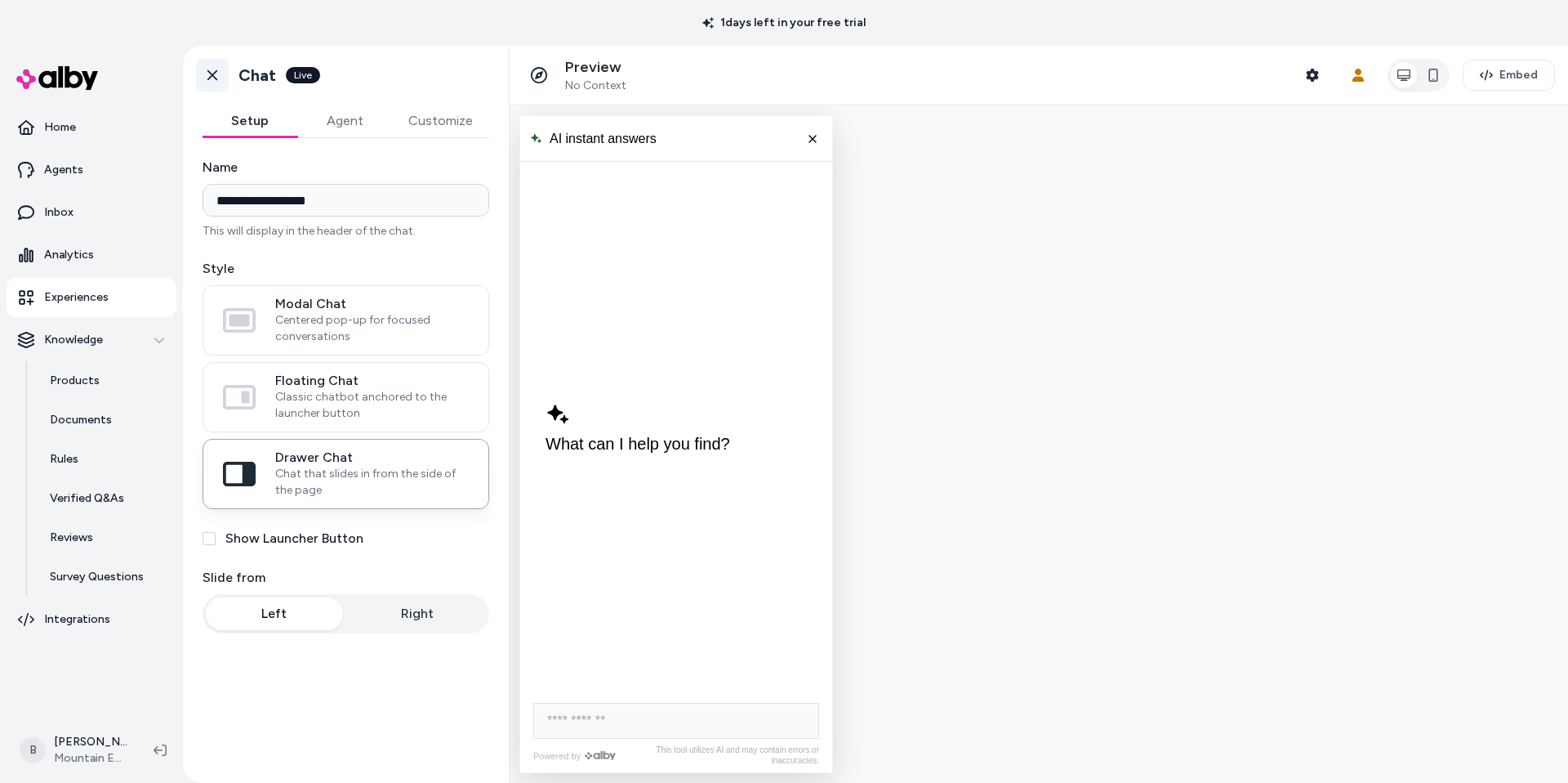
click at [214, 81] on icon at bounding box center [212, 75] width 16 height 16
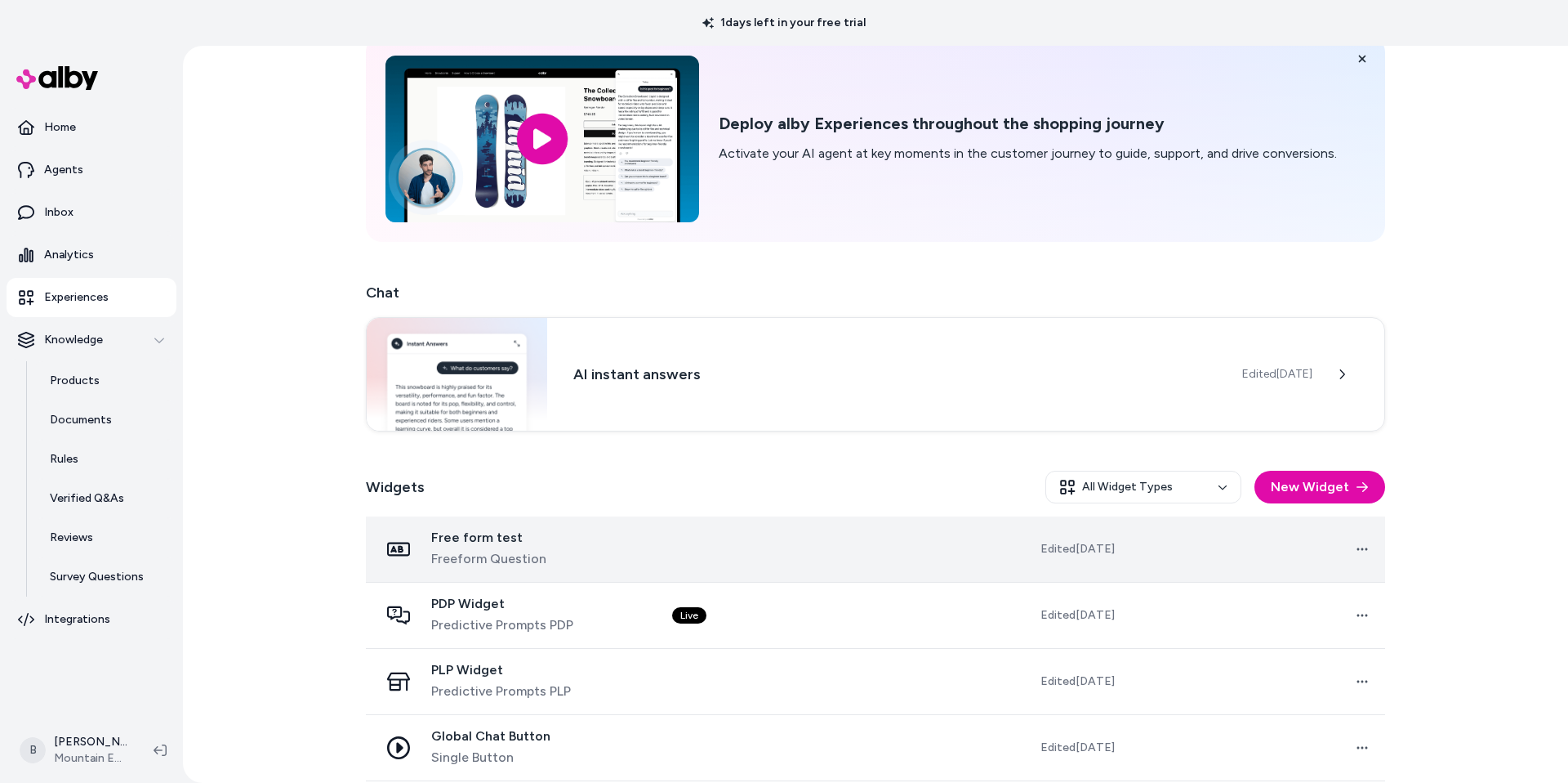
scroll to position [220, 0]
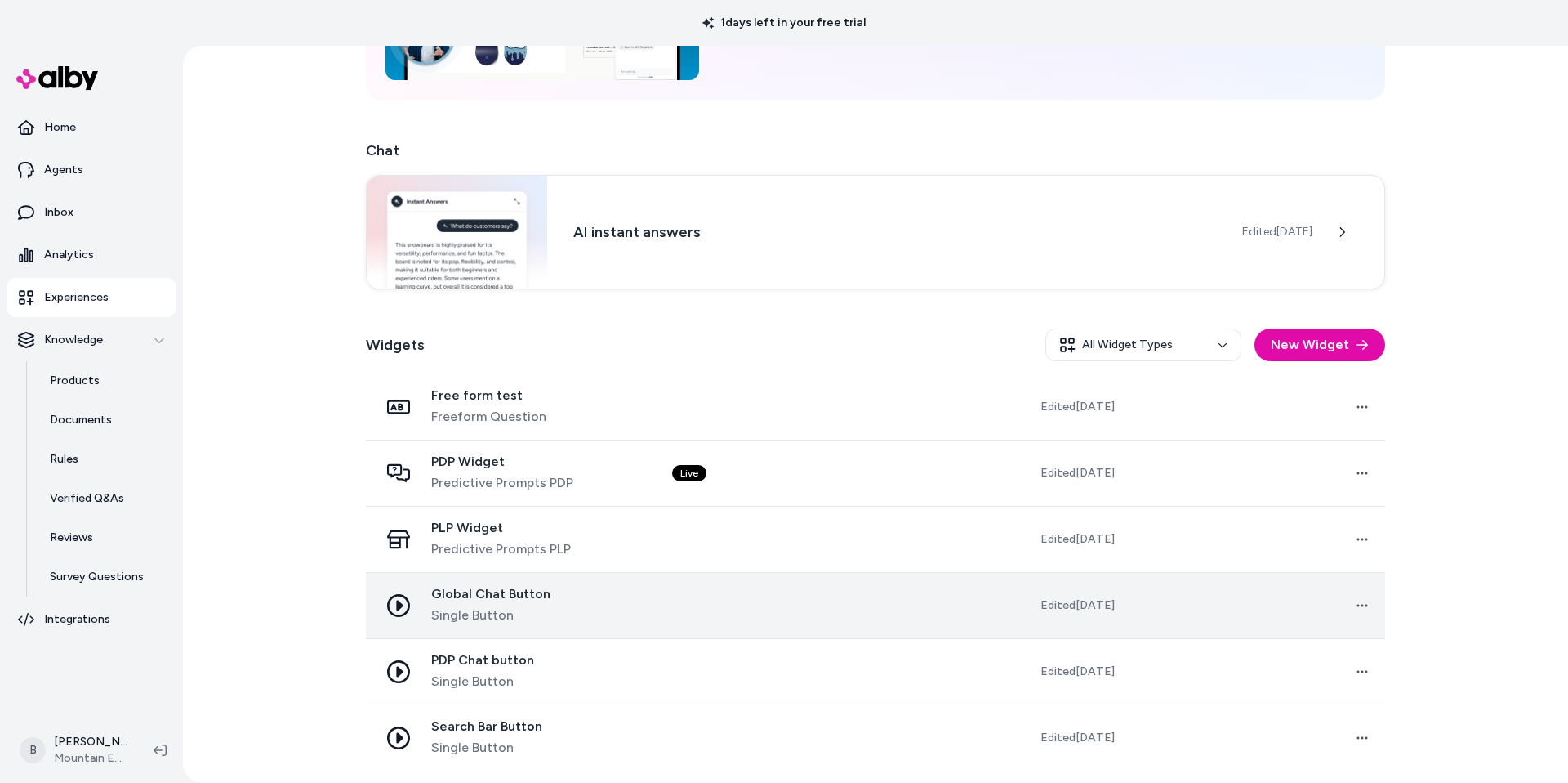
click at [513, 583] on td "Global Chat Button Single Button" at bounding box center [512, 605] width 293 height 66
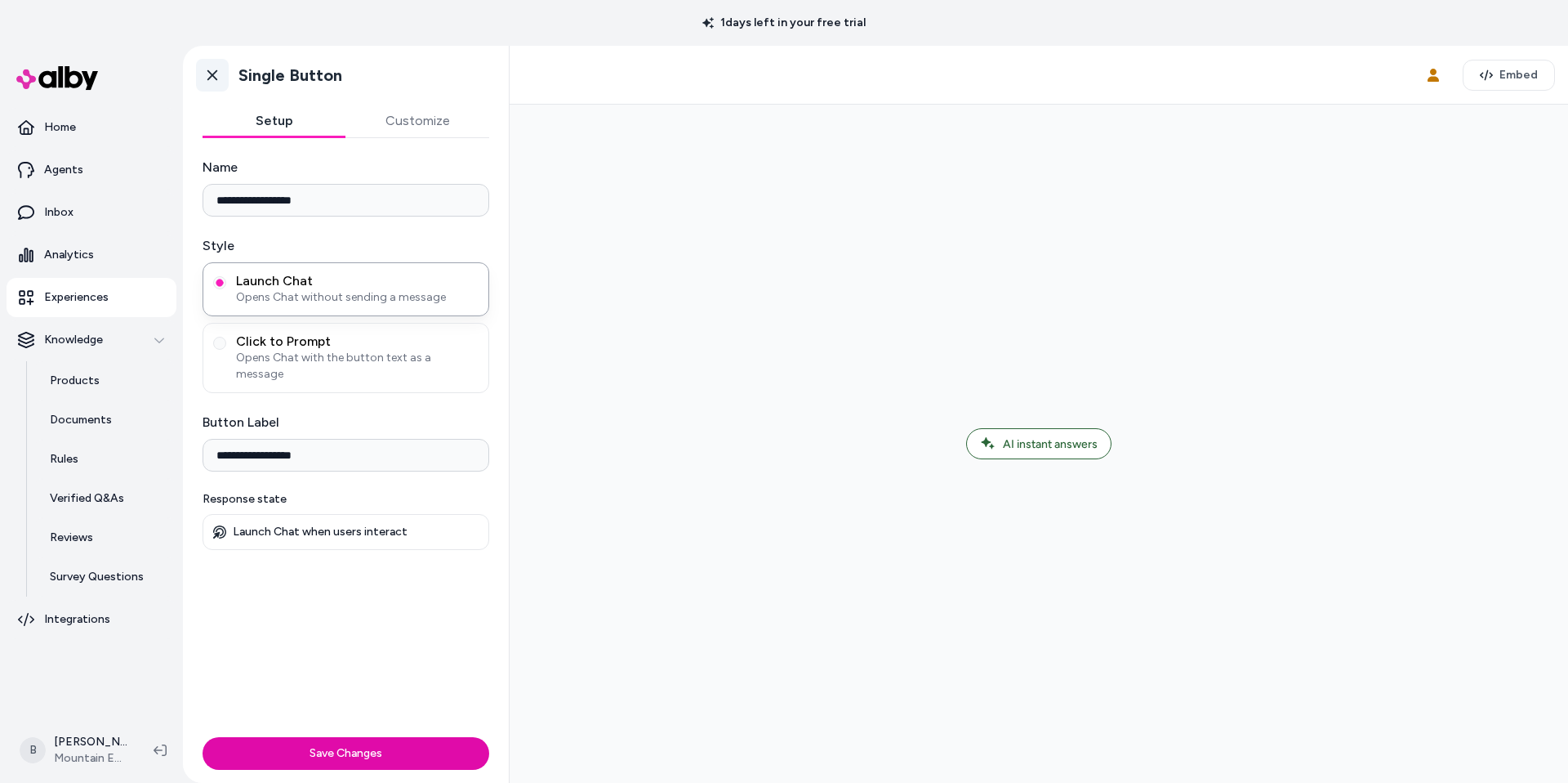
click at [218, 74] on icon at bounding box center [212, 75] width 16 height 16
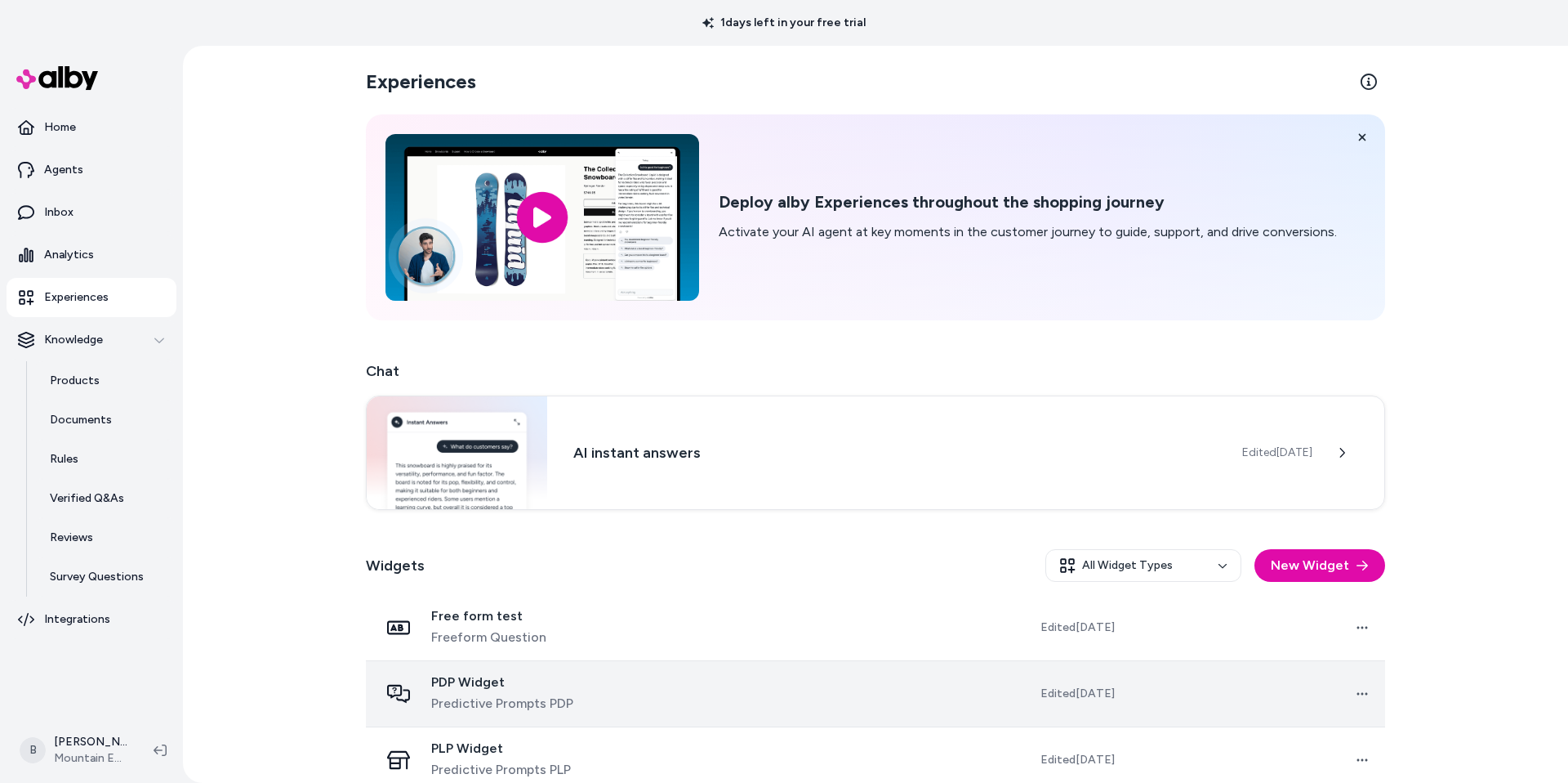
scroll to position [220, 0]
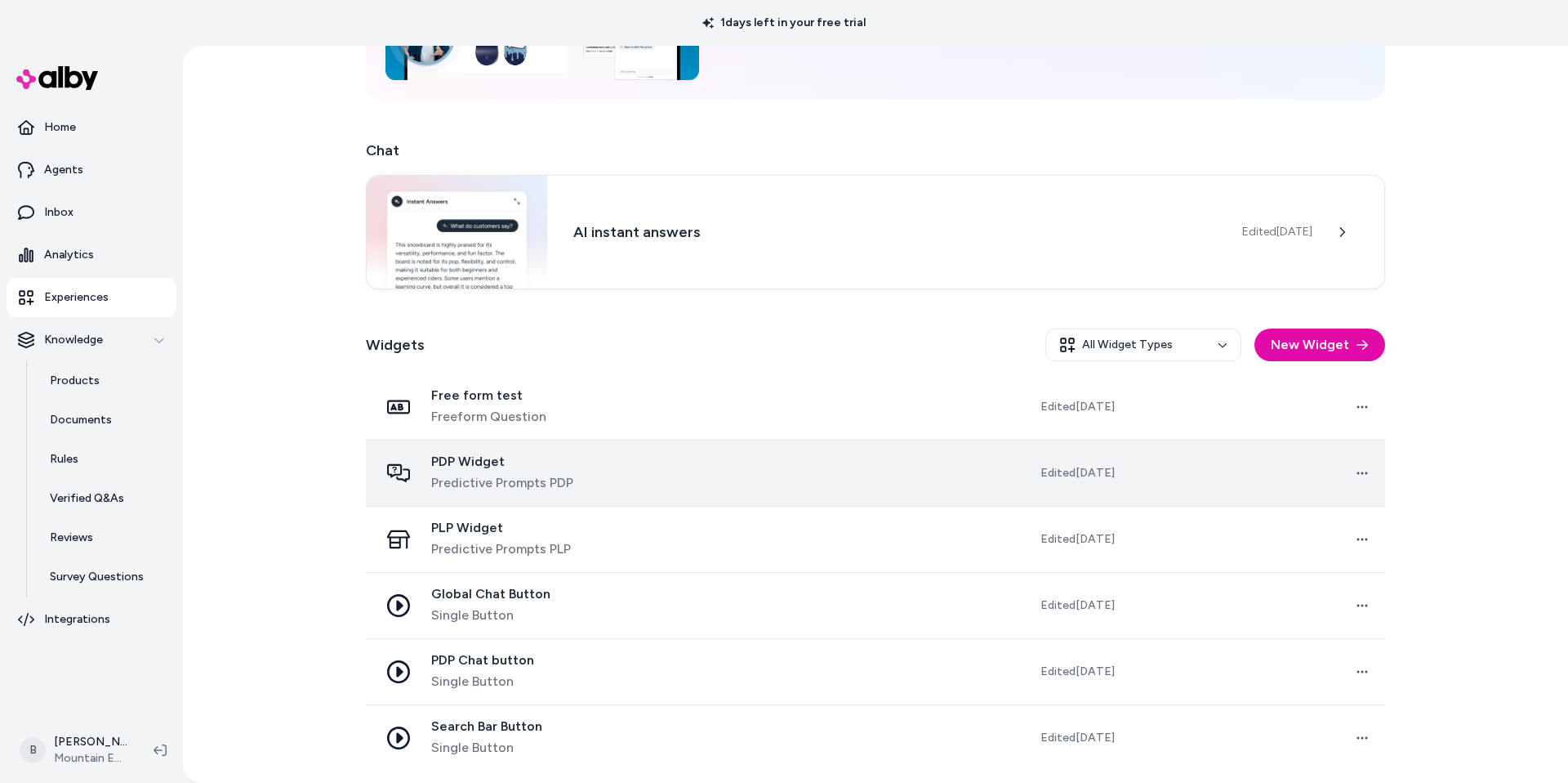
click at [536, 672] on div "PDP Chat button Single Button" at bounding box center [512, 671] width 267 height 39
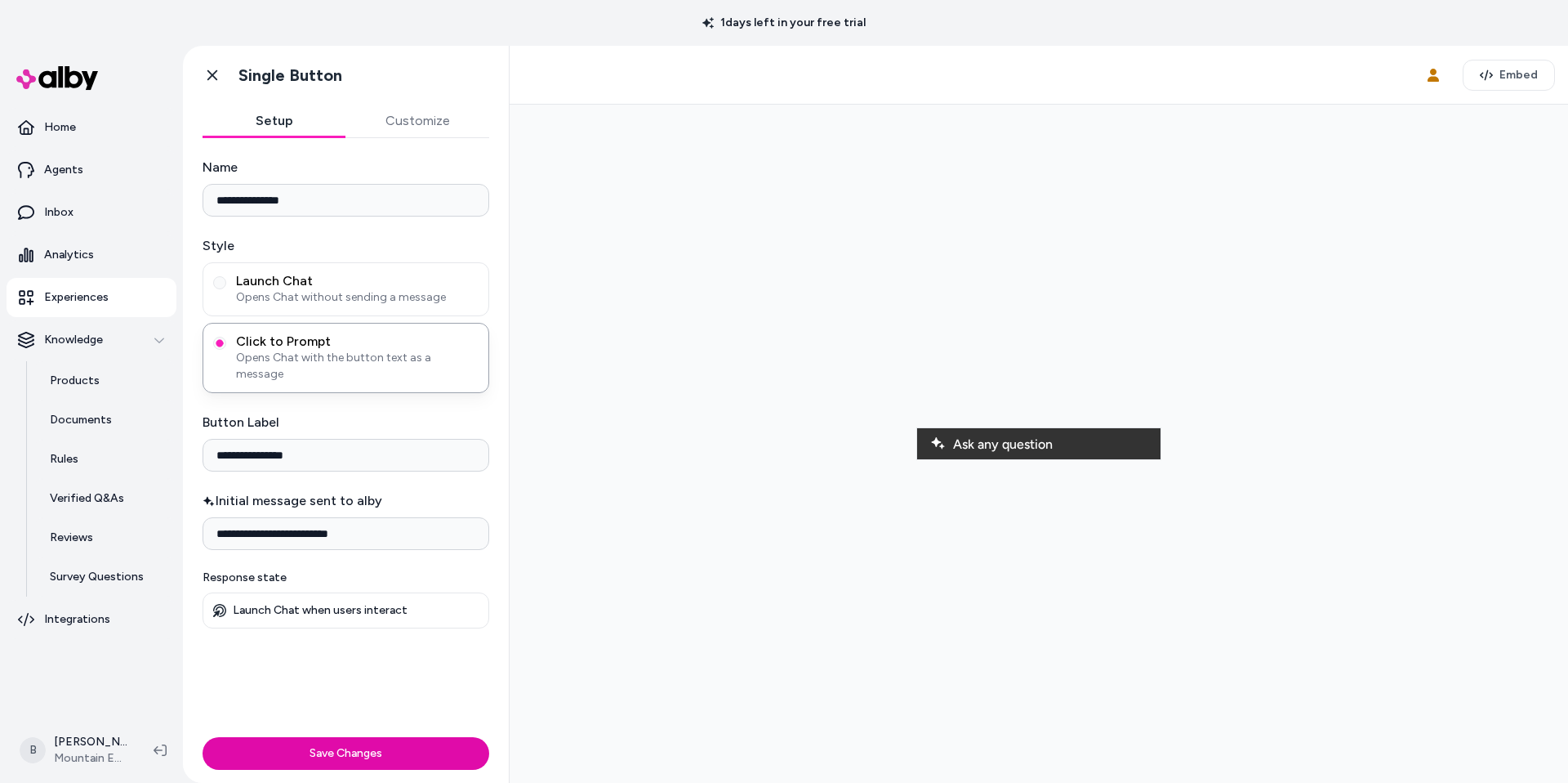
click at [685, 395] on div at bounding box center [1039, 444] width 1032 height 652
click at [208, 80] on icon at bounding box center [212, 75] width 16 height 16
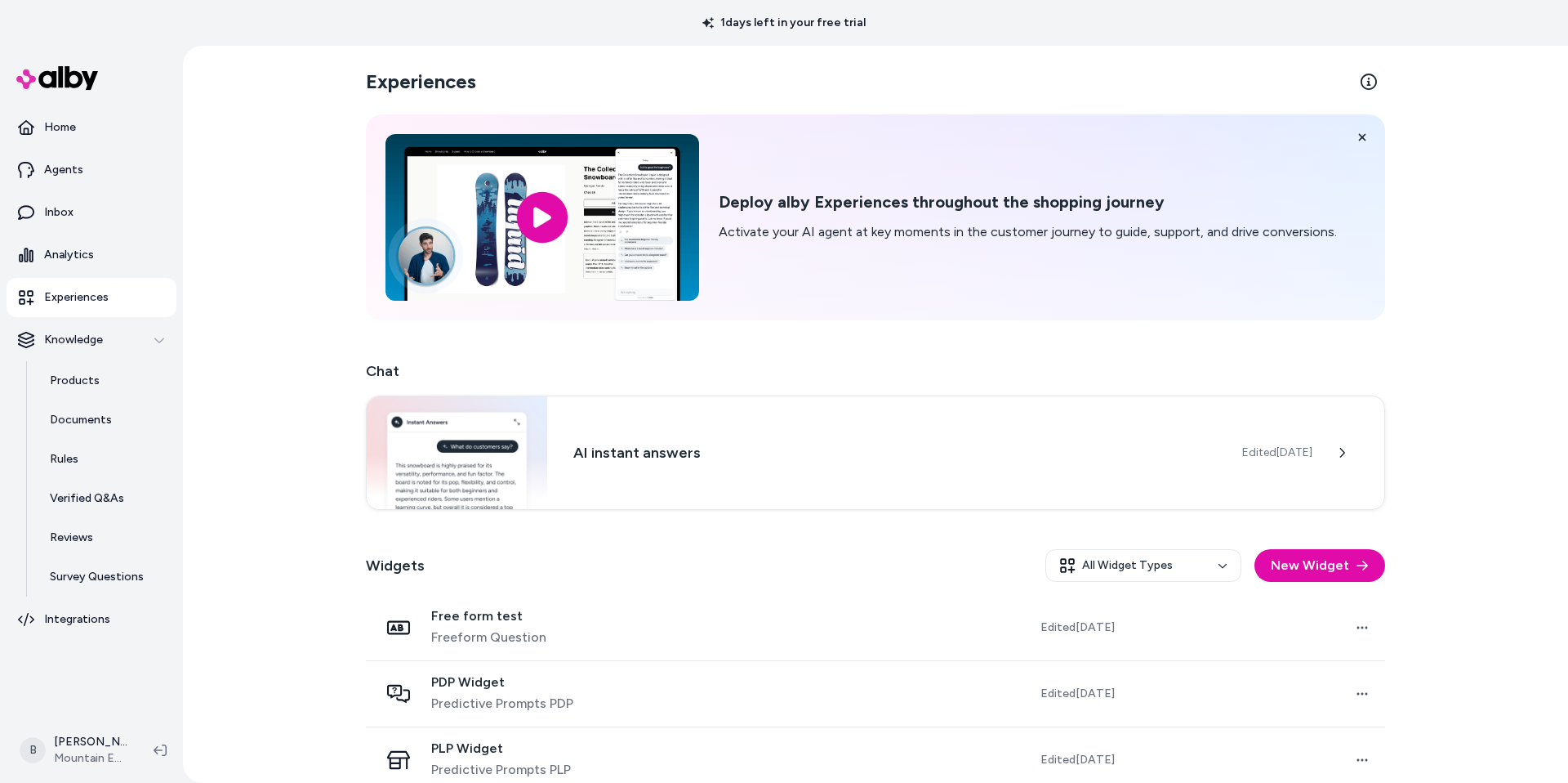
scroll to position [220, 0]
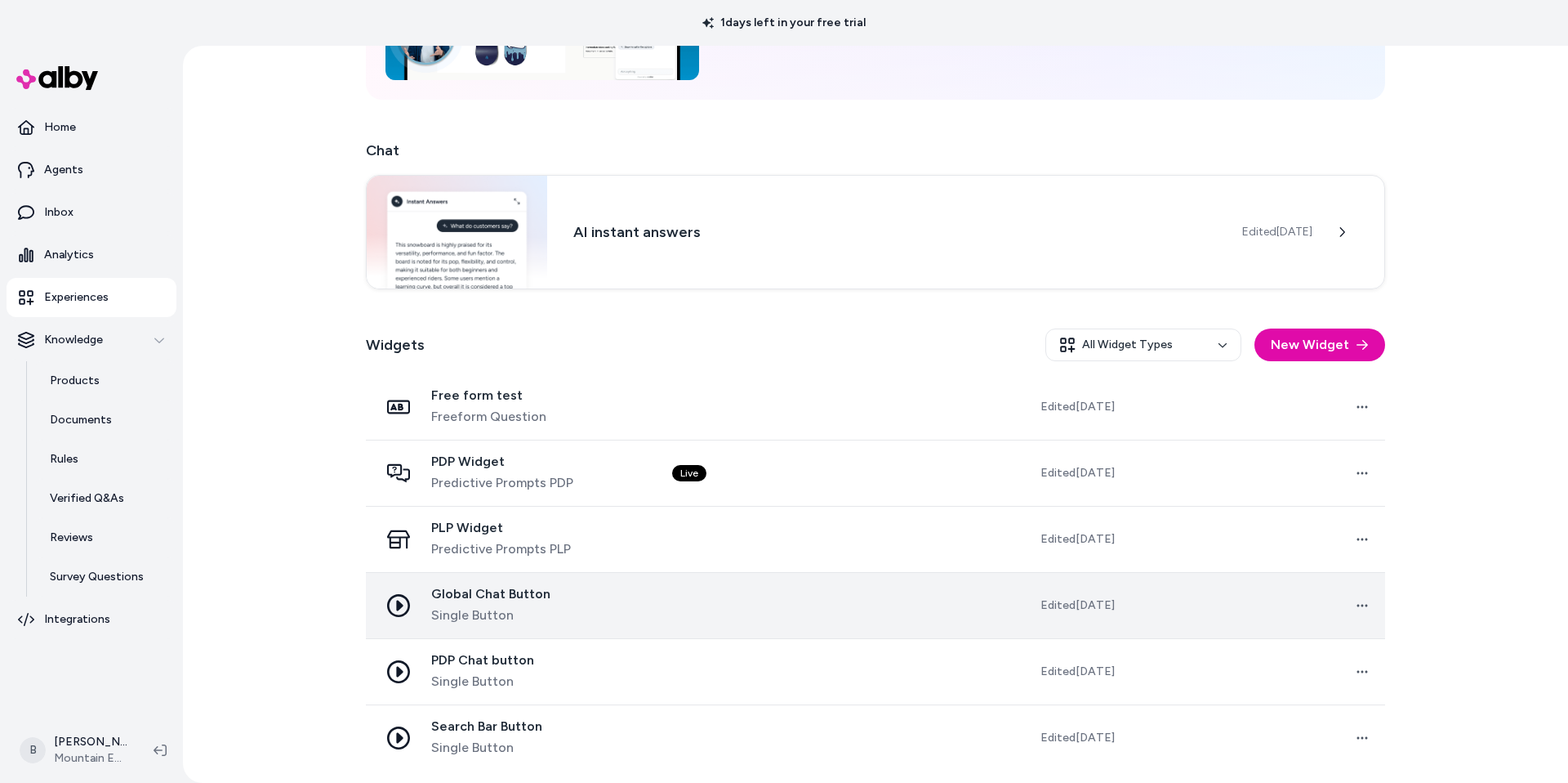
click at [463, 593] on span "Global Chat Button" at bounding box center [491, 594] width 119 height 16
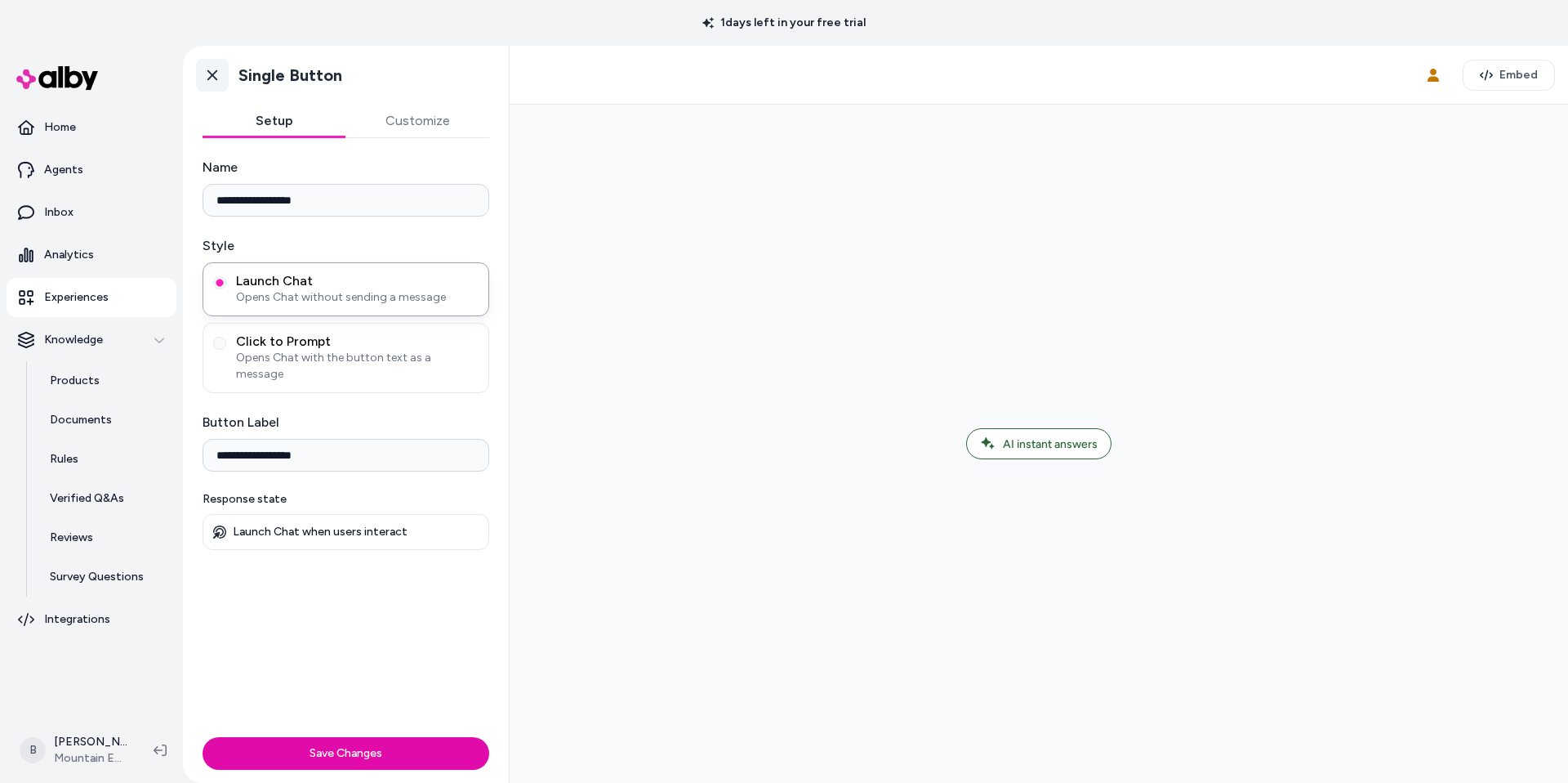
click at [218, 76] on icon at bounding box center [212, 75] width 16 height 16
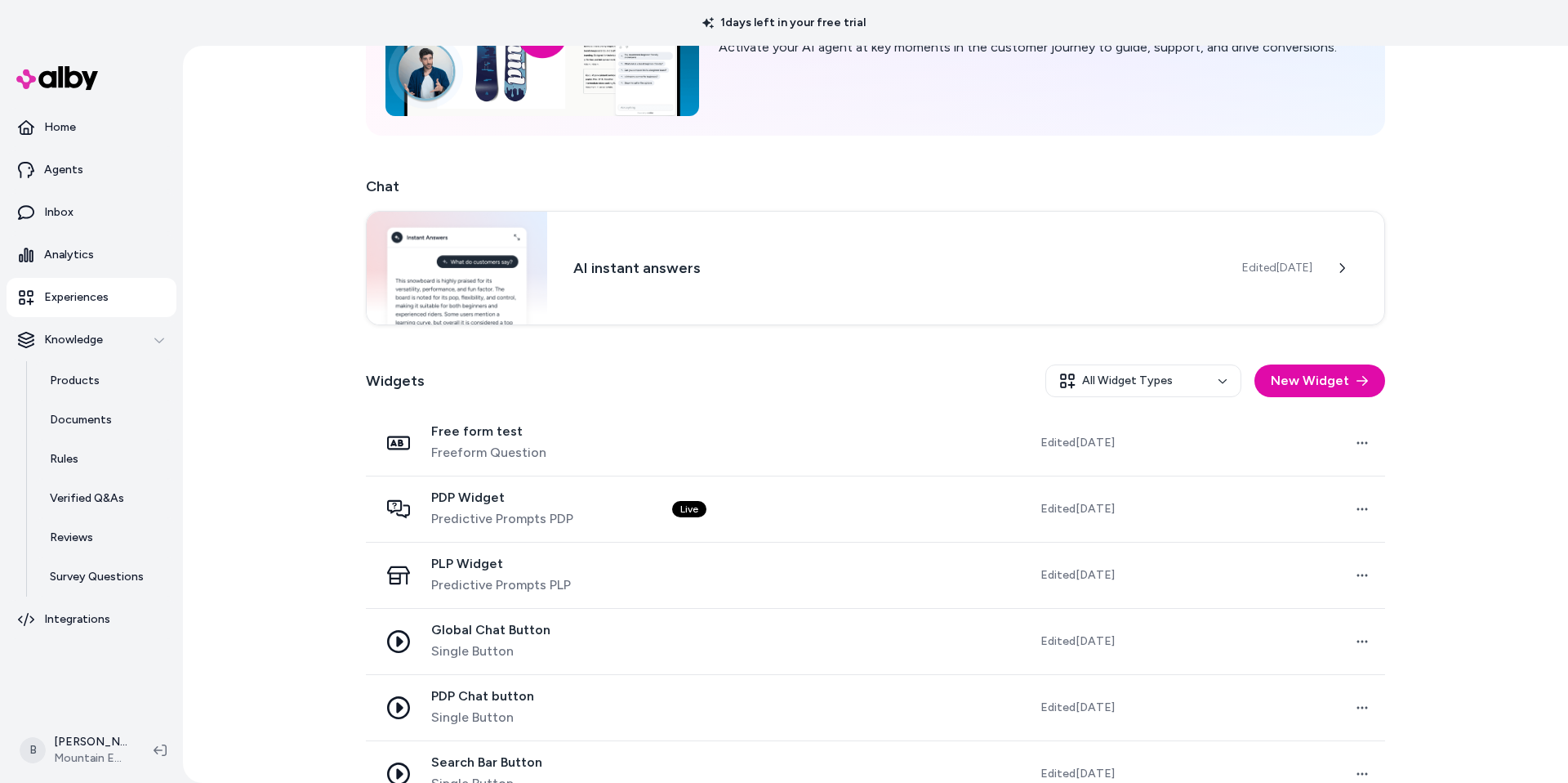
scroll to position [220, 0]
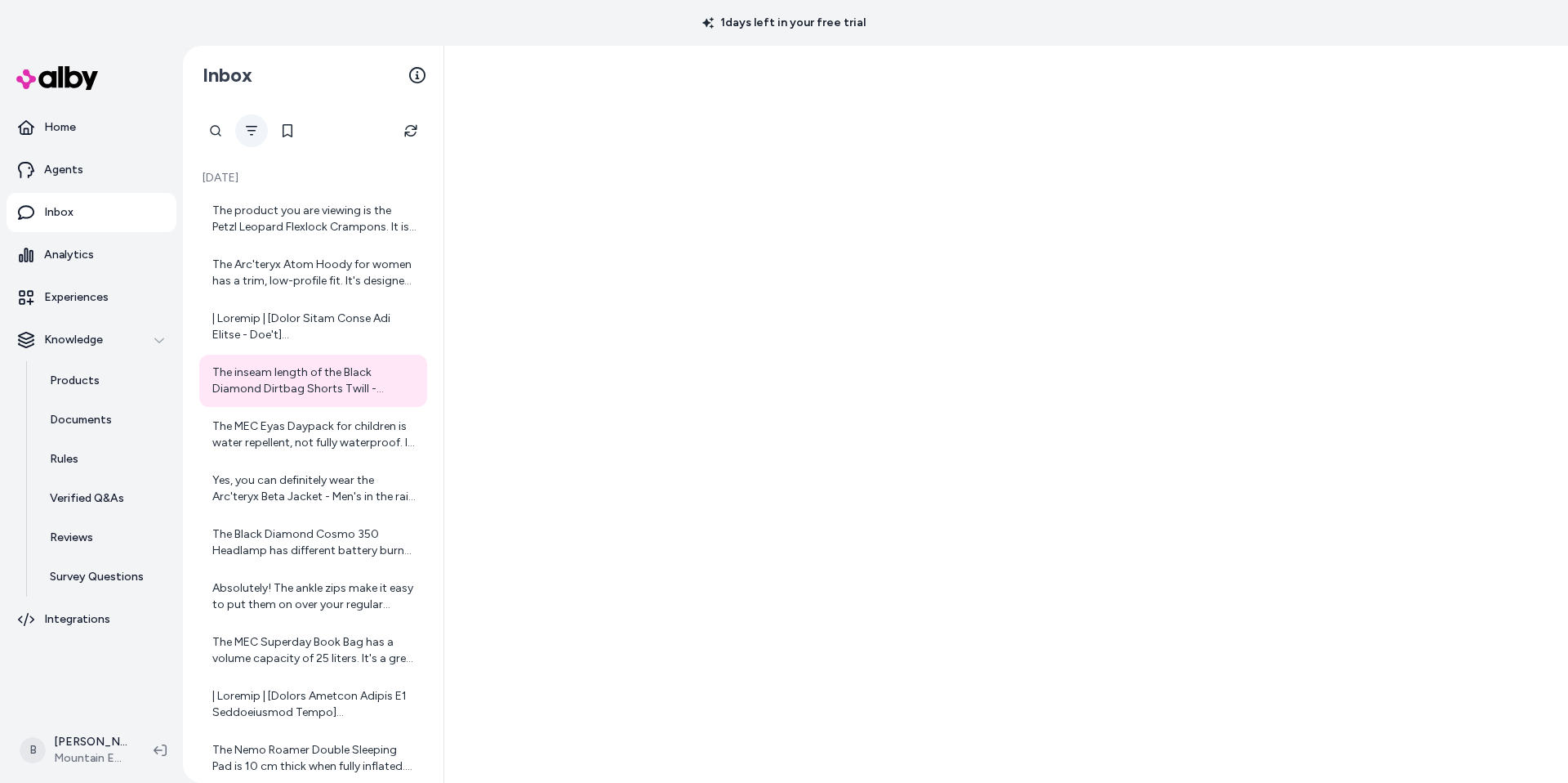
click at [257, 125] on icon "Filter" at bounding box center [251, 130] width 13 height 13
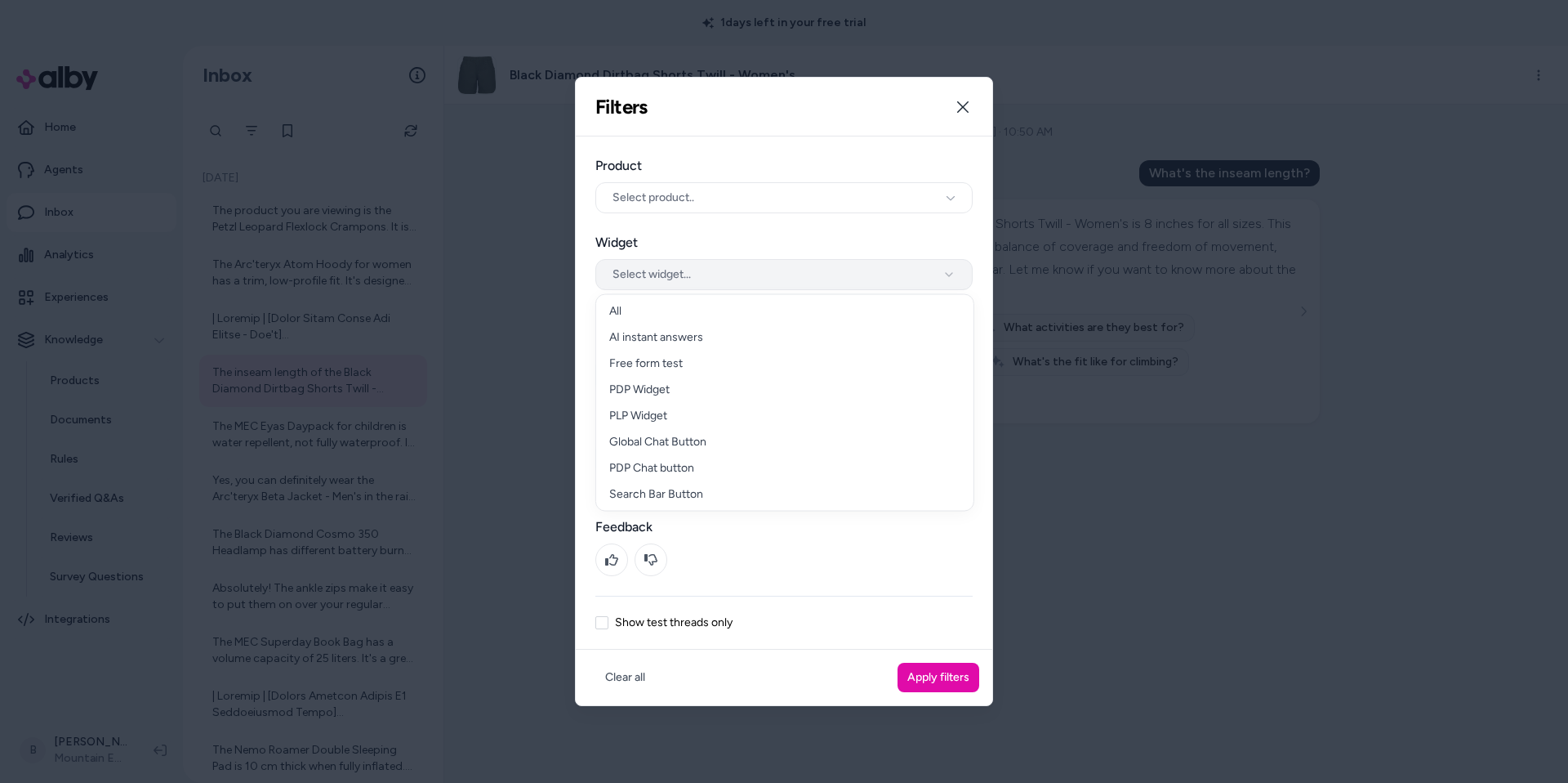
click at [695, 279] on button "Select widget..." at bounding box center [784, 274] width 377 height 31
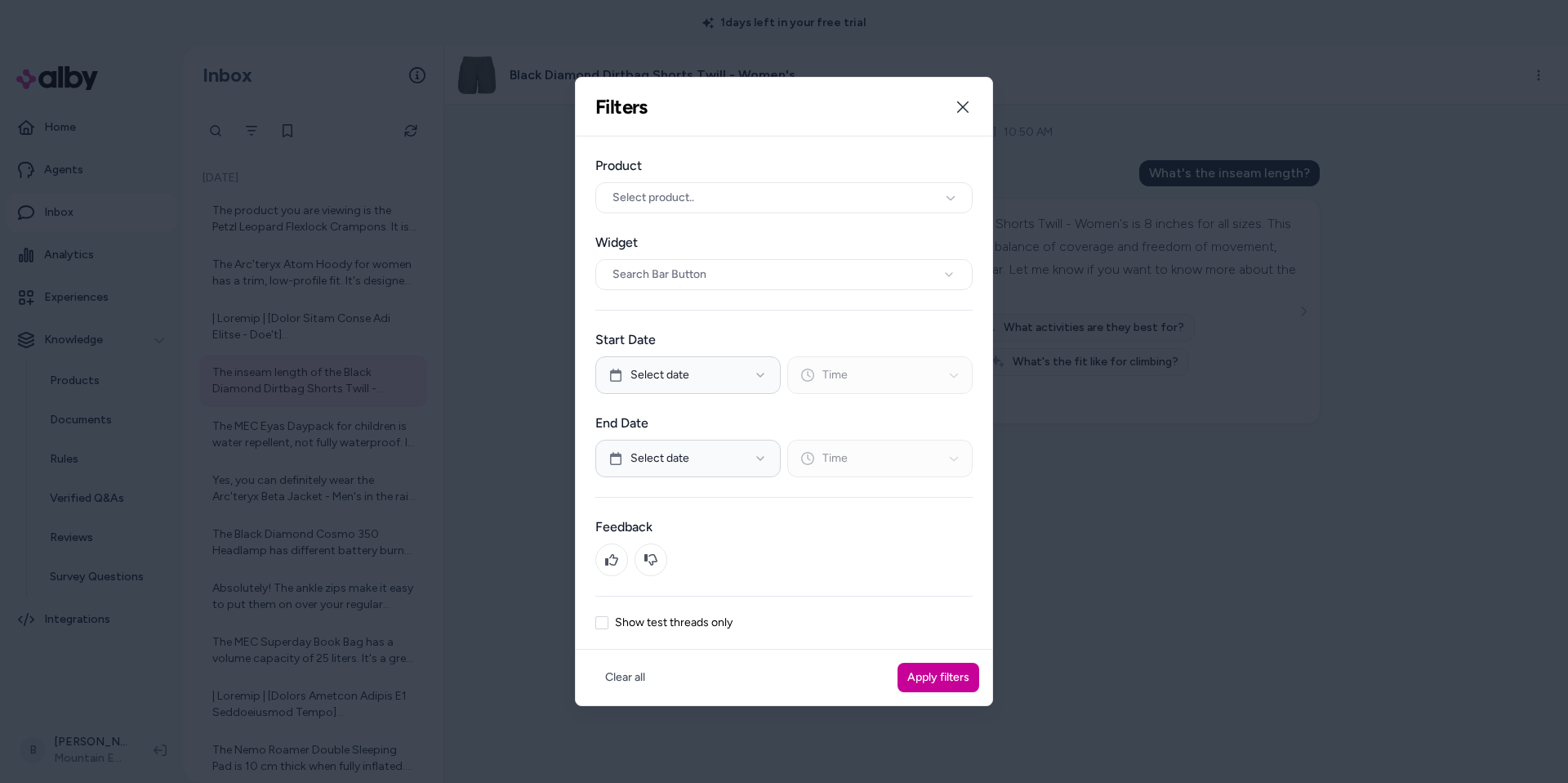
click at [937, 682] on button "Apply filters" at bounding box center [939, 677] width 81 height 29
